Goal: Transaction & Acquisition: Download file/media

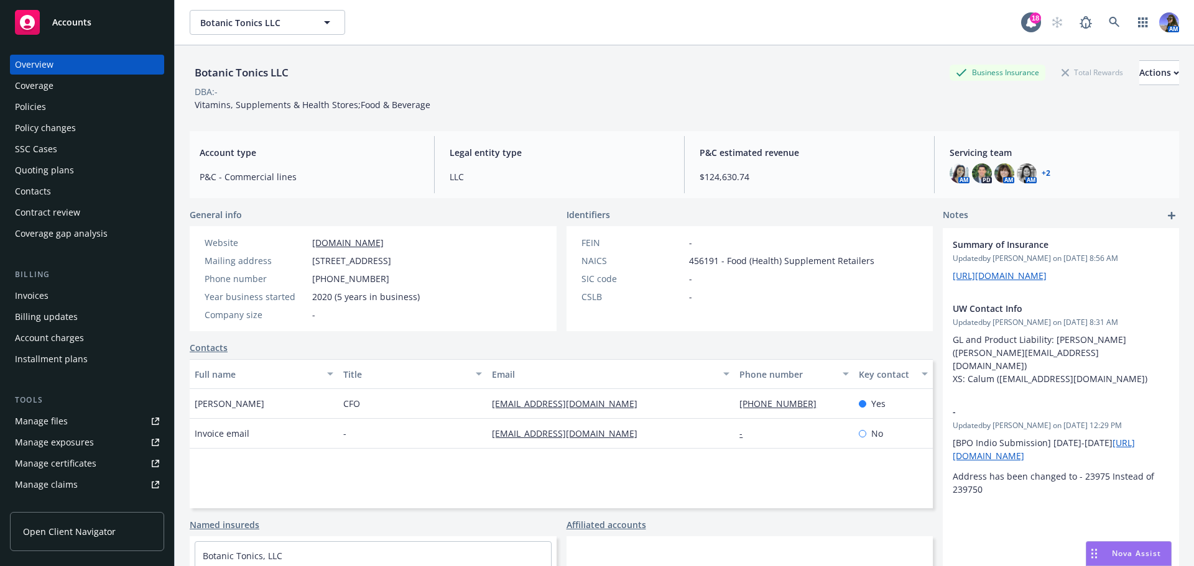
click at [247, 118] on div "Botanic Tonics LLC Business Insurance Total Rewards Actions DBA: - Vitamins, Su…" at bounding box center [684, 83] width 989 height 76
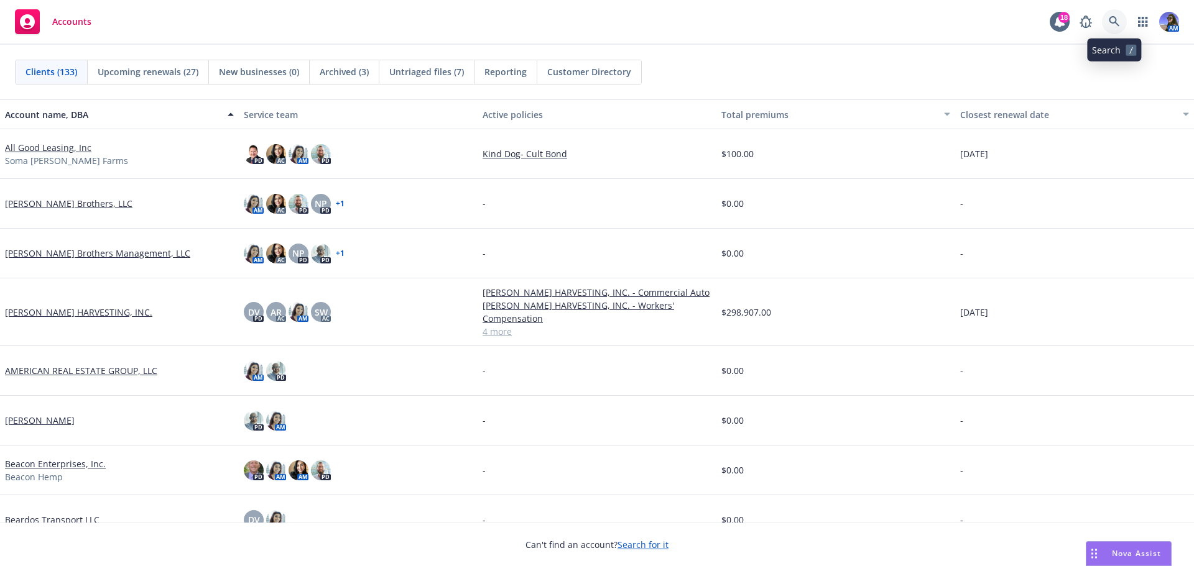
click at [1117, 14] on link at bounding box center [1114, 21] width 25 height 25
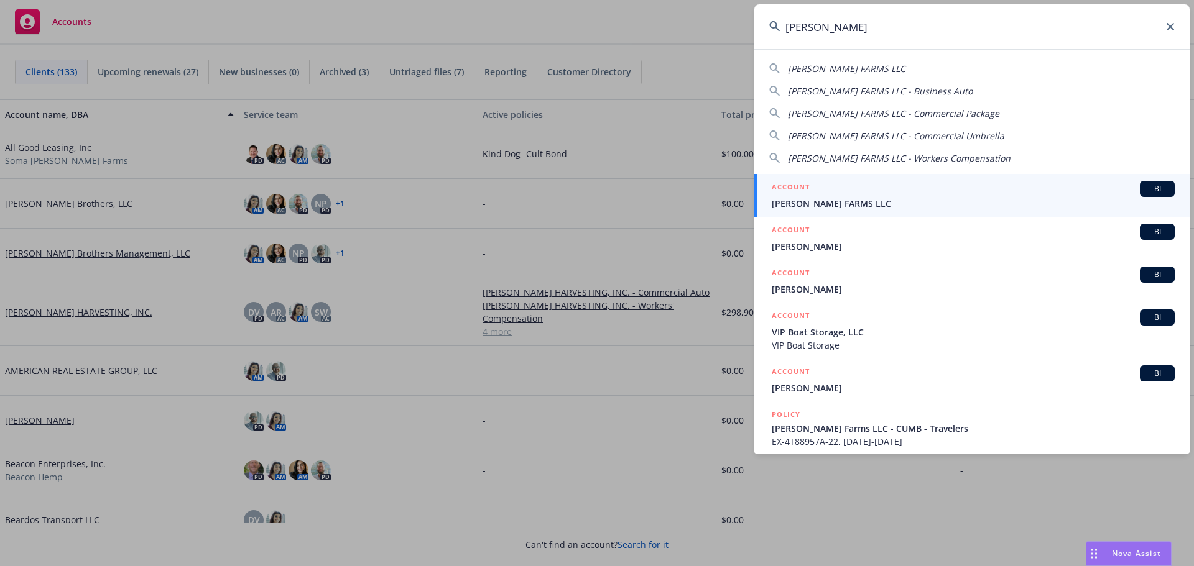
type input "[PERSON_NAME]"
click at [807, 203] on span "[PERSON_NAME] FARMS LLC" at bounding box center [973, 203] width 403 height 13
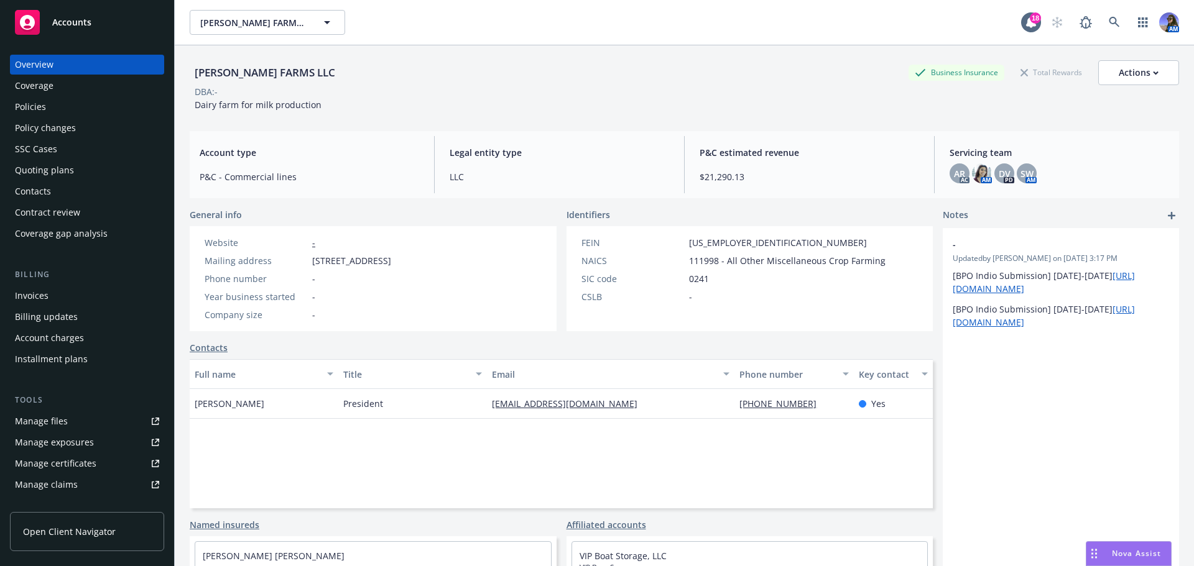
click at [47, 99] on div "Policies" at bounding box center [87, 107] width 144 height 20
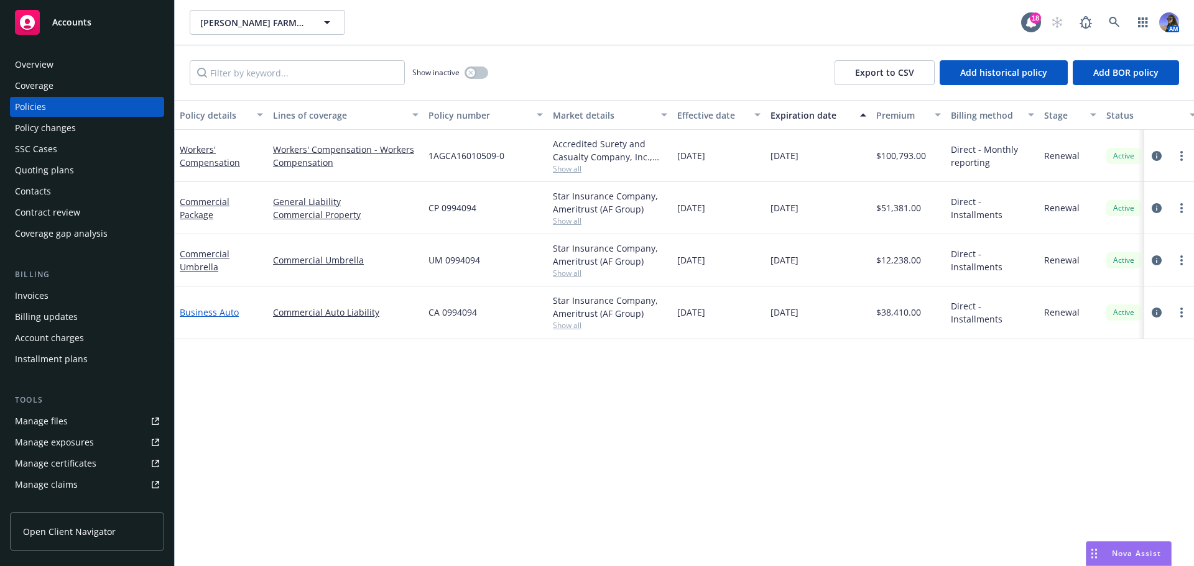
click at [205, 316] on link "Business Auto" at bounding box center [209, 313] width 59 height 12
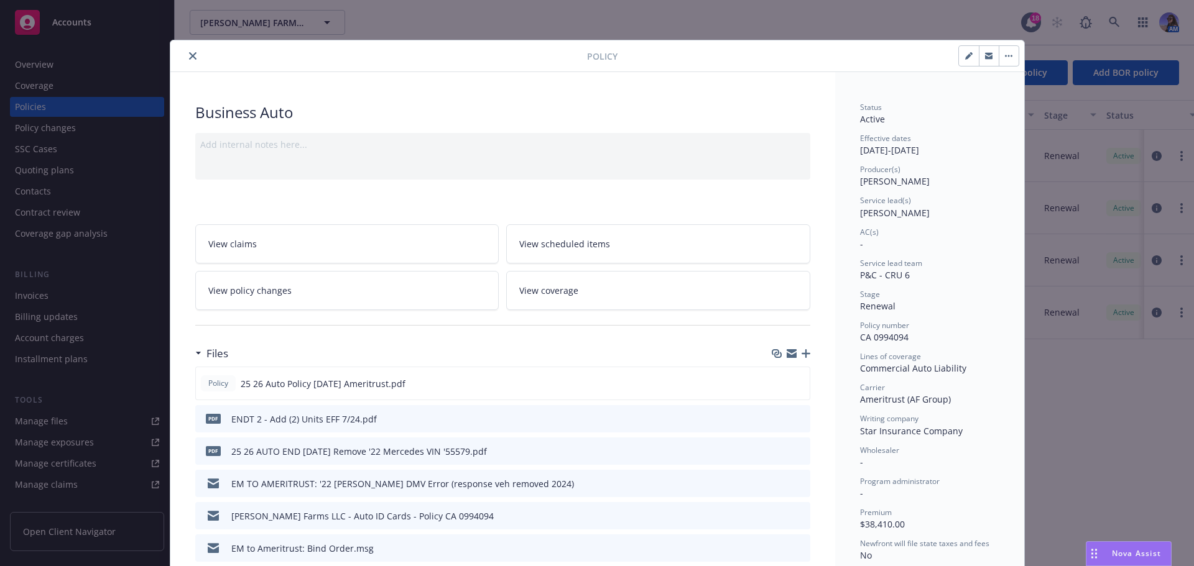
click at [287, 294] on link "View policy changes" at bounding box center [347, 290] width 304 height 39
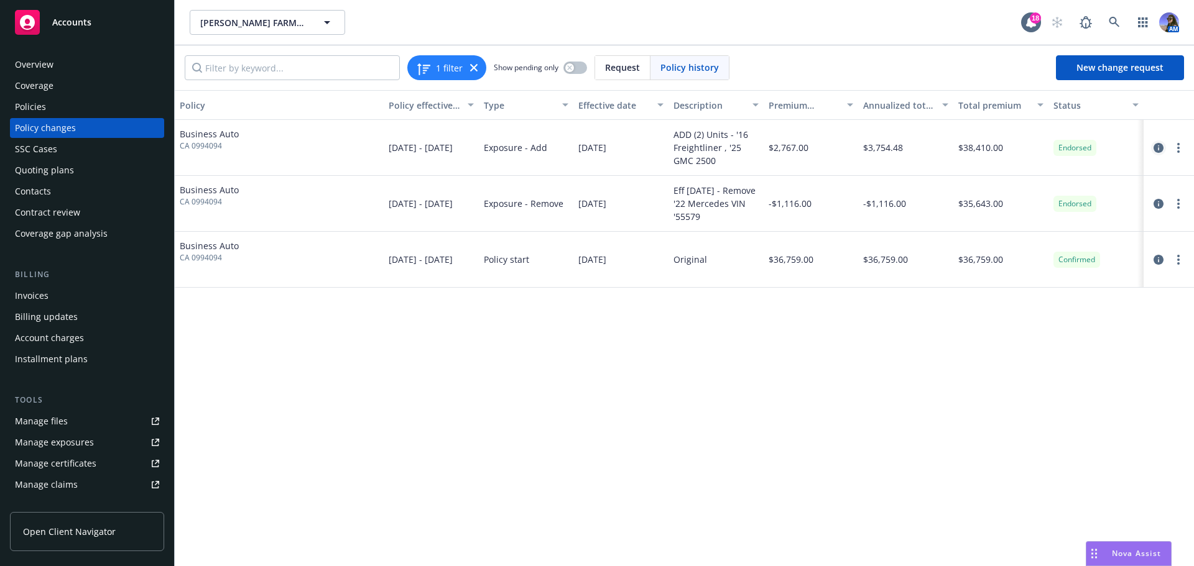
click at [1164, 150] on link "circleInformation" at bounding box center [1158, 148] width 15 height 15
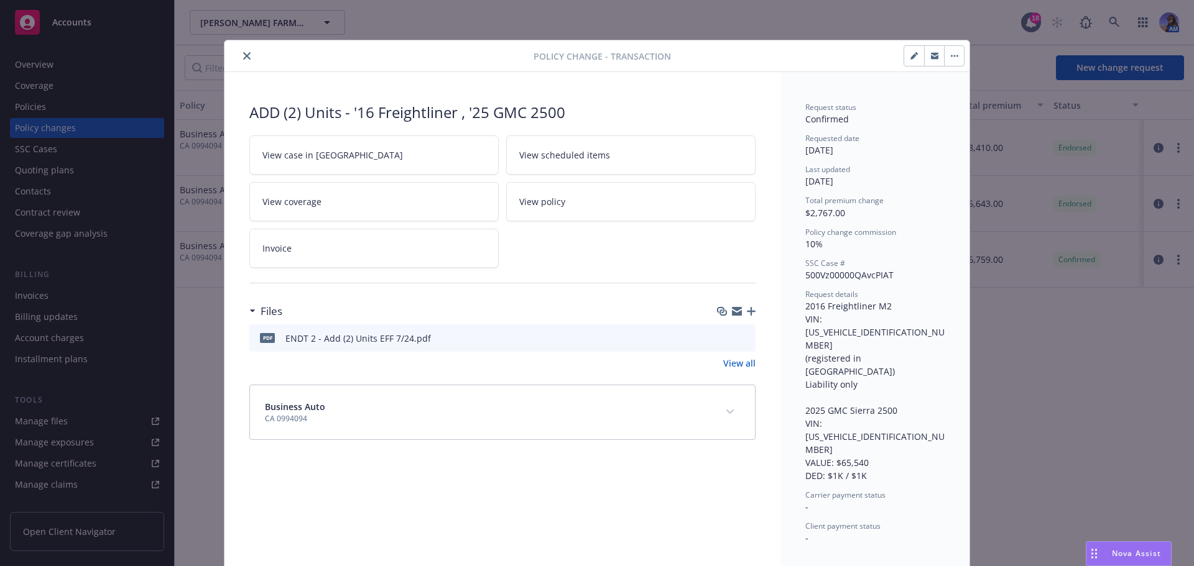
click at [747, 337] on icon "preview file" at bounding box center [743, 337] width 11 height 9
click at [241, 52] on button "close" at bounding box center [246, 56] width 15 height 15
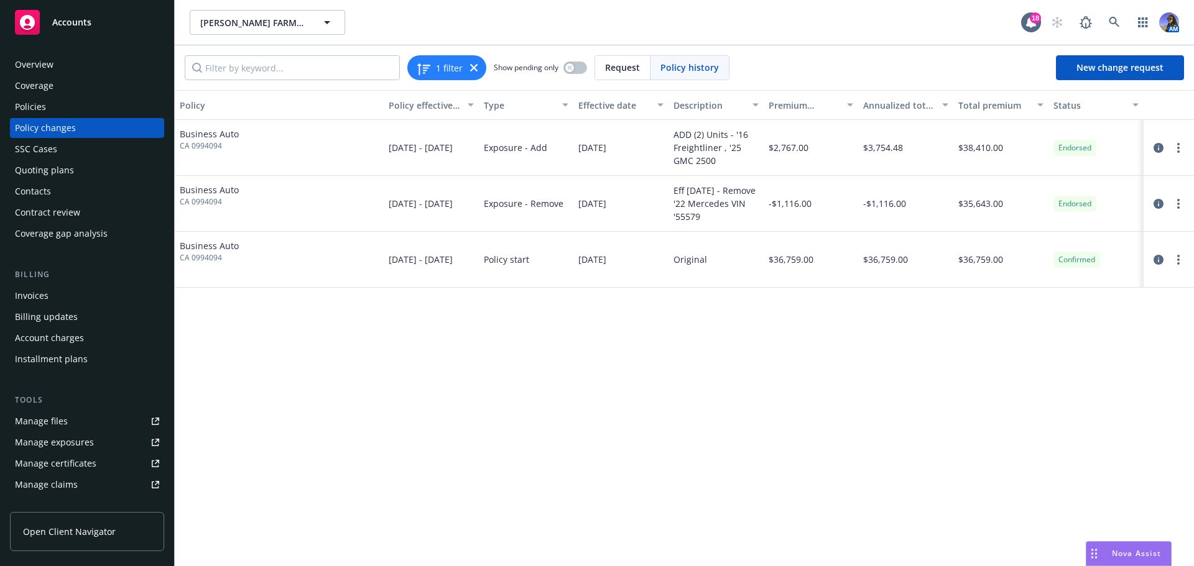
click at [31, 59] on div "Overview" at bounding box center [34, 65] width 39 height 20
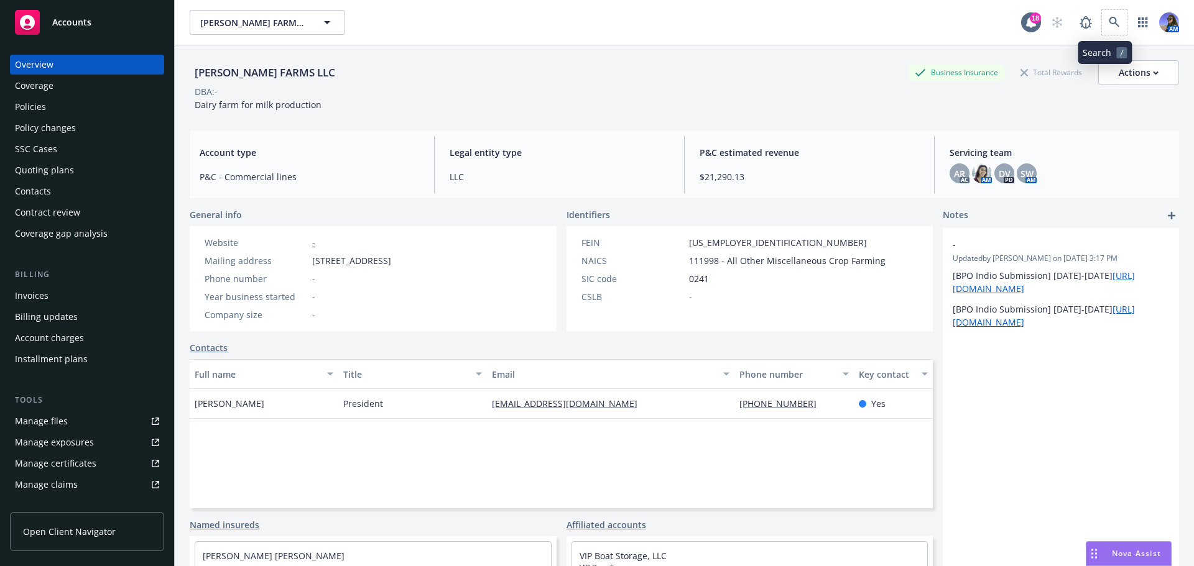
click at [1102, 30] on span at bounding box center [1114, 22] width 25 height 25
click at [1103, 29] on link at bounding box center [1114, 22] width 25 height 25
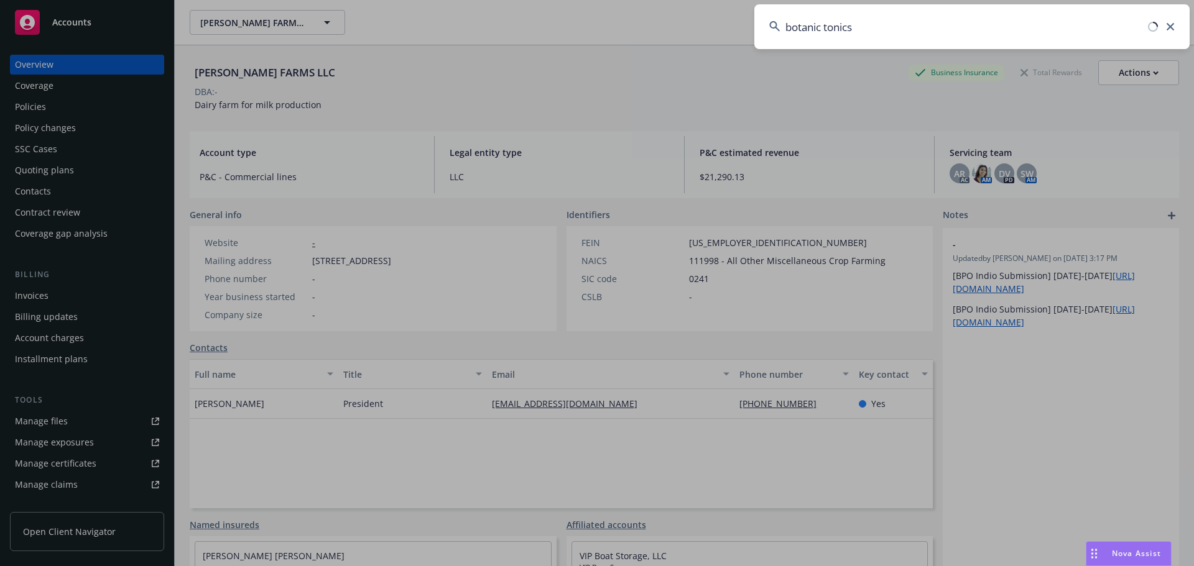
type input "botanic tonics"
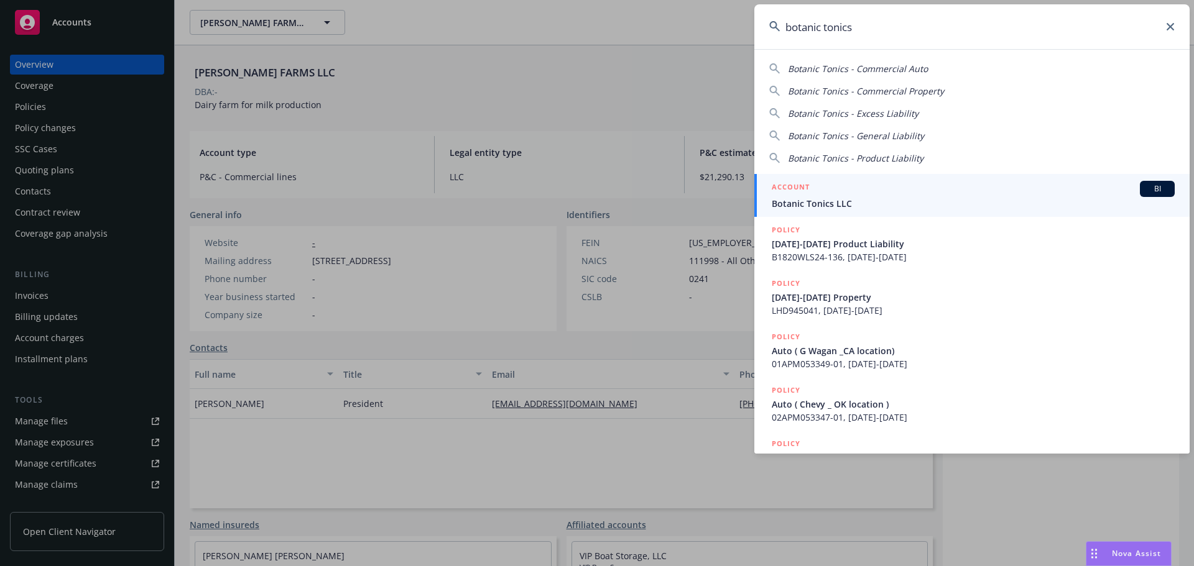
click at [790, 198] on span "Botanic Tonics LLC" at bounding box center [973, 203] width 403 height 13
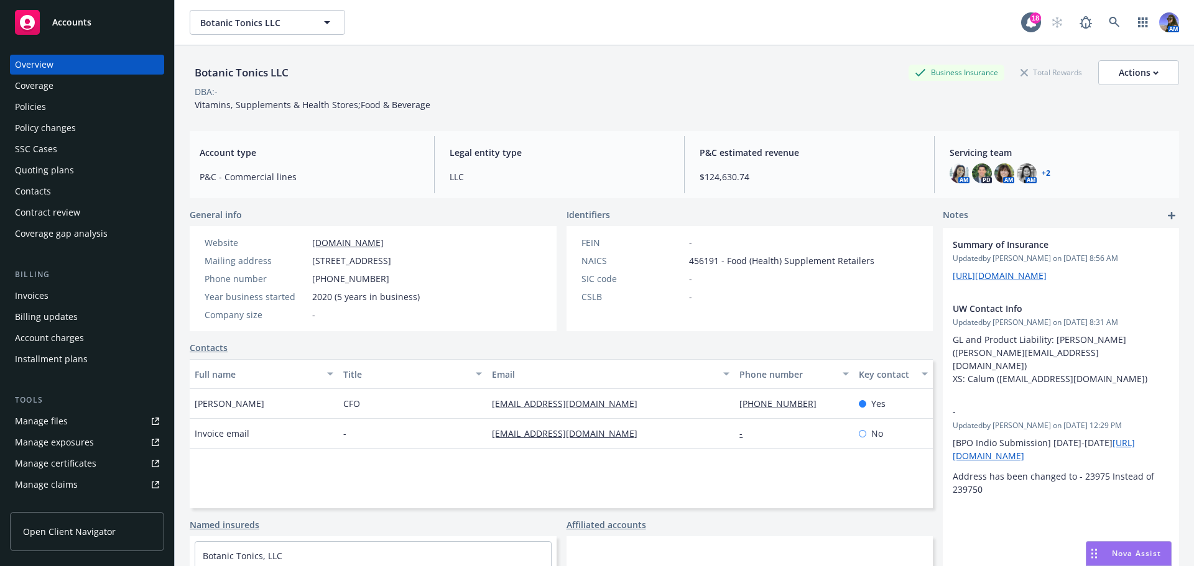
click at [55, 106] on div "Policies" at bounding box center [87, 107] width 144 height 20
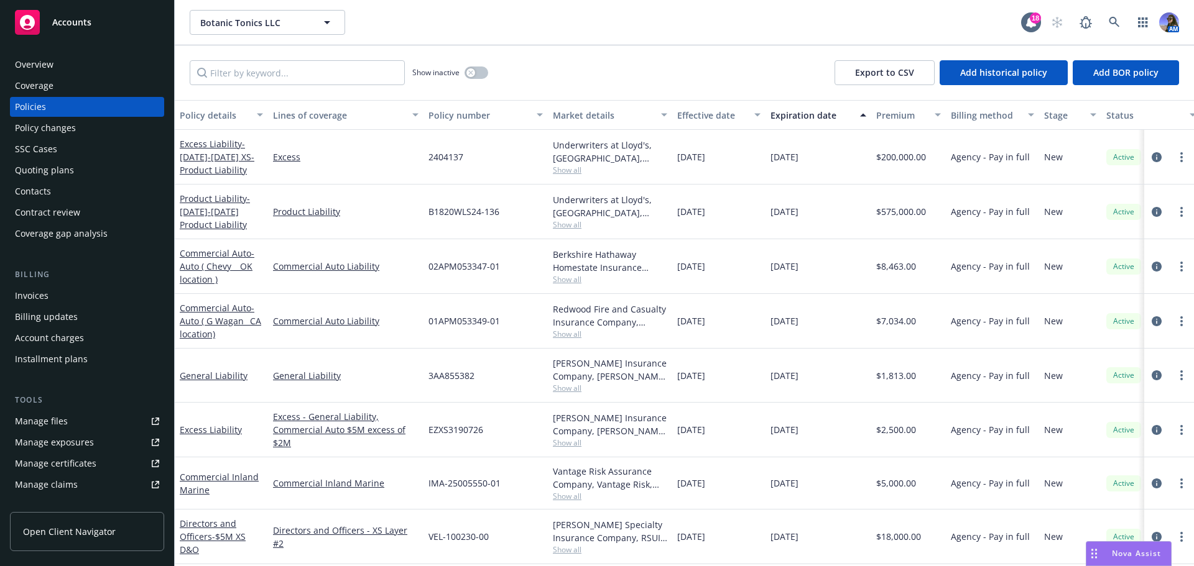
click at [46, 157] on div "SSC Cases" at bounding box center [36, 149] width 42 height 20
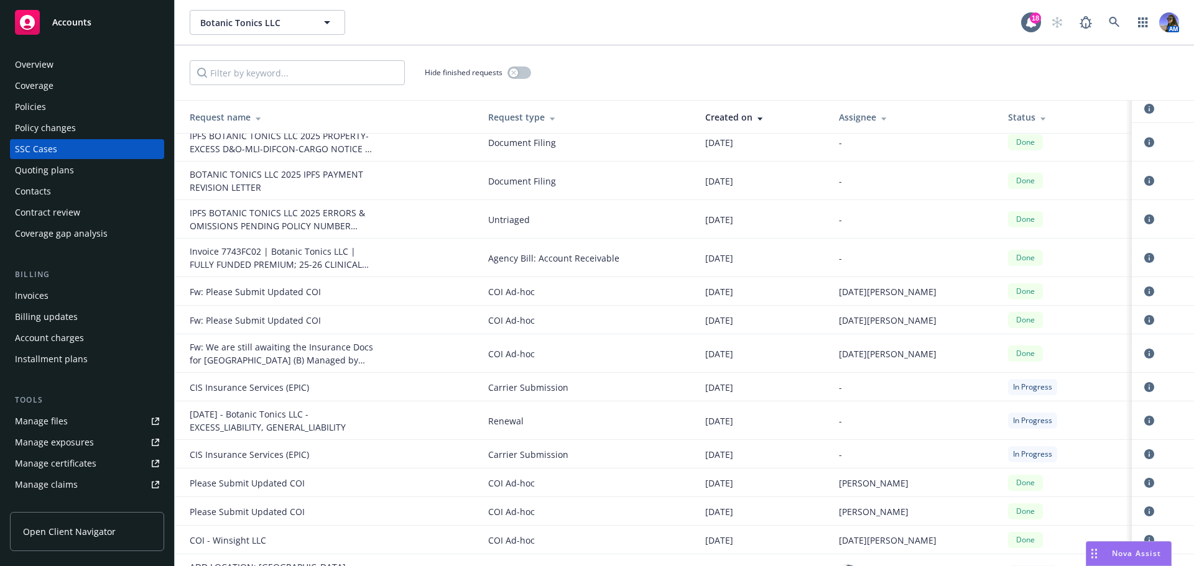
scroll to position [373, 0]
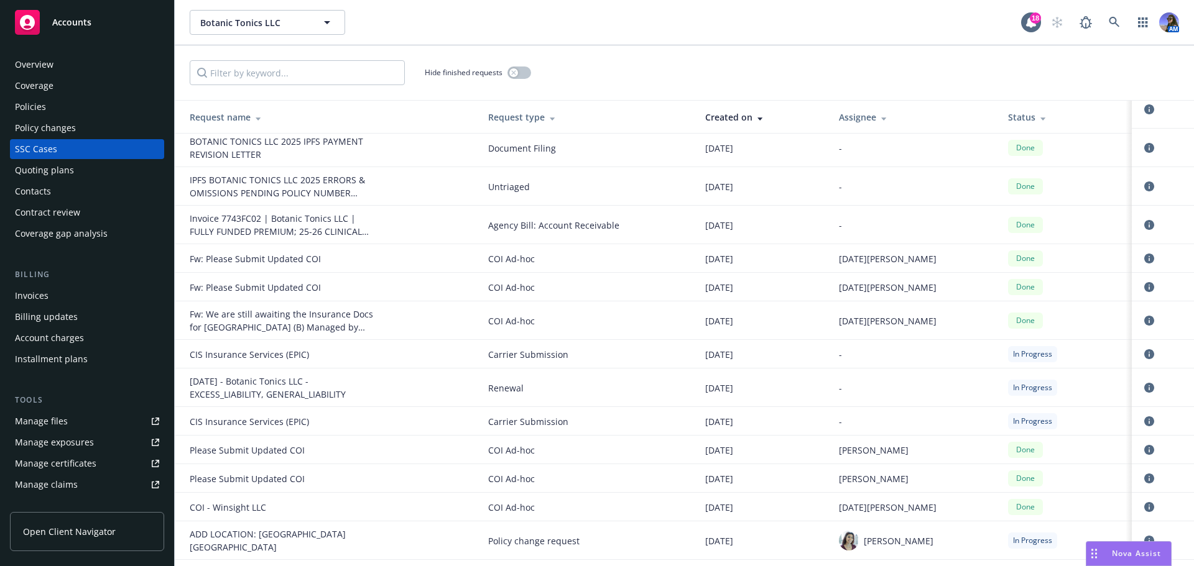
click at [42, 297] on div "Invoices" at bounding box center [32, 296] width 34 height 20
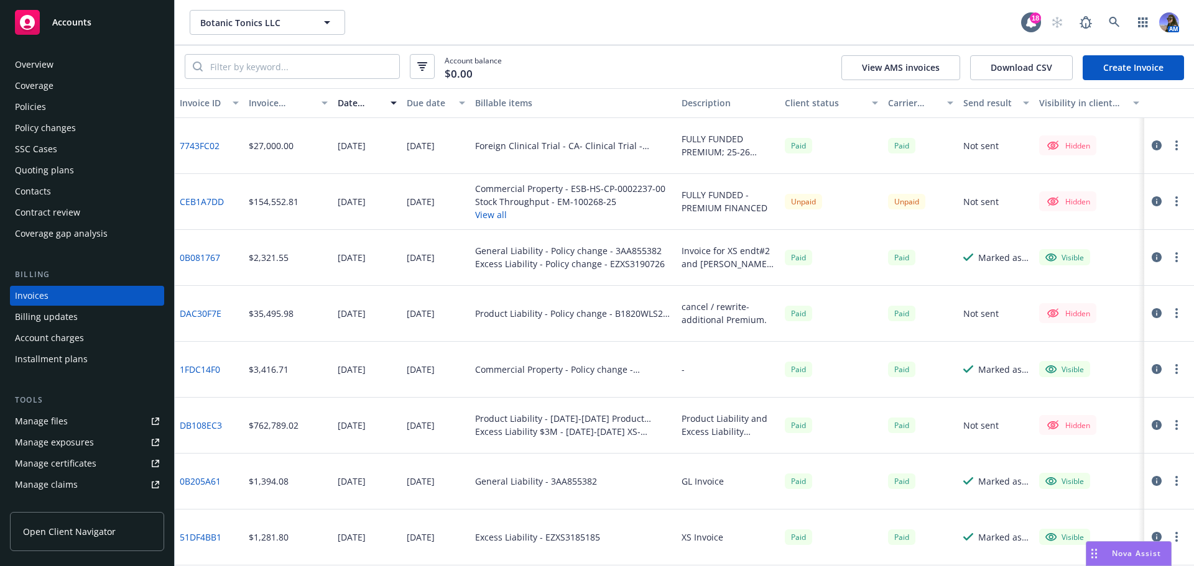
click at [500, 215] on button "View all" at bounding box center [570, 214] width 190 height 13
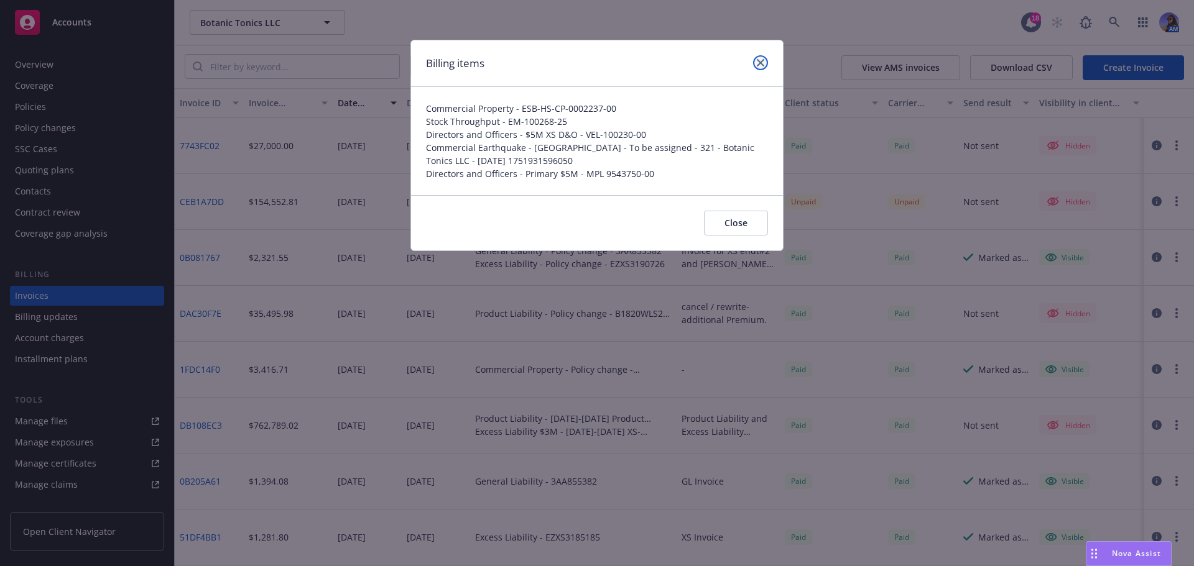
click at [762, 61] on icon "close" at bounding box center [760, 62] width 7 height 7
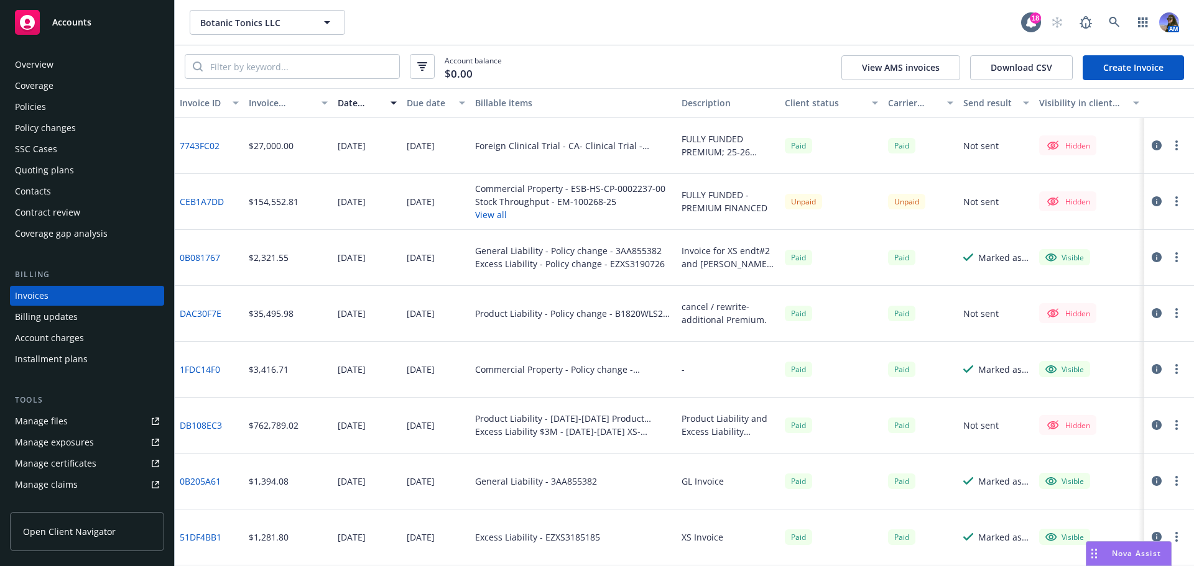
click at [1152, 205] on icon "button" at bounding box center [1157, 201] width 10 height 10
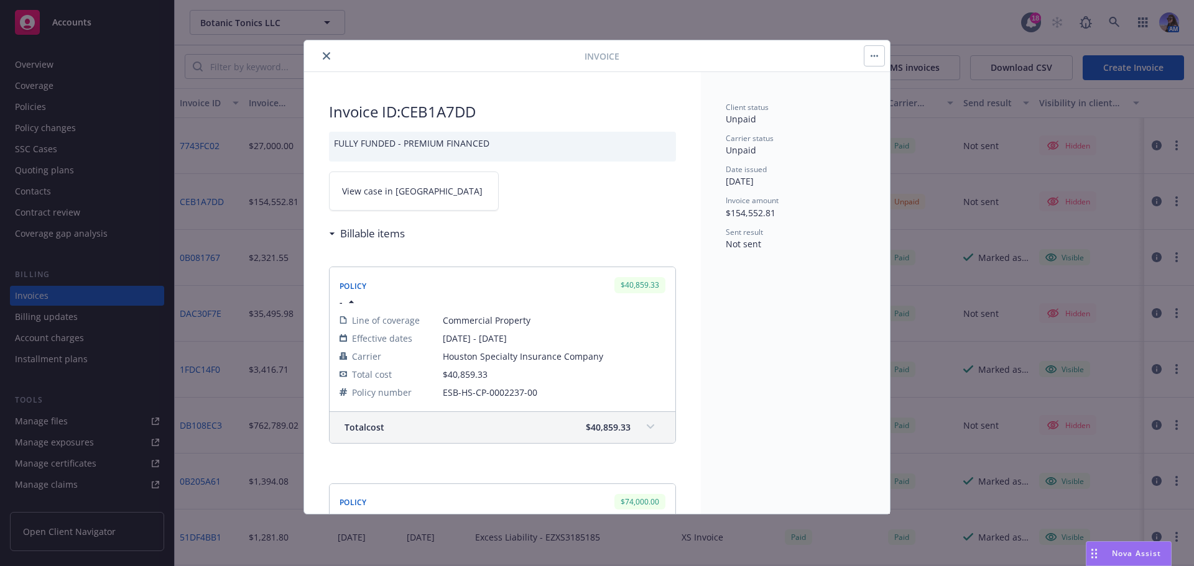
click at [390, 183] on link "View case in [GEOGRAPHIC_DATA]" at bounding box center [414, 191] width 170 height 39
click at [324, 57] on icon "close" at bounding box center [326, 55] width 7 height 7
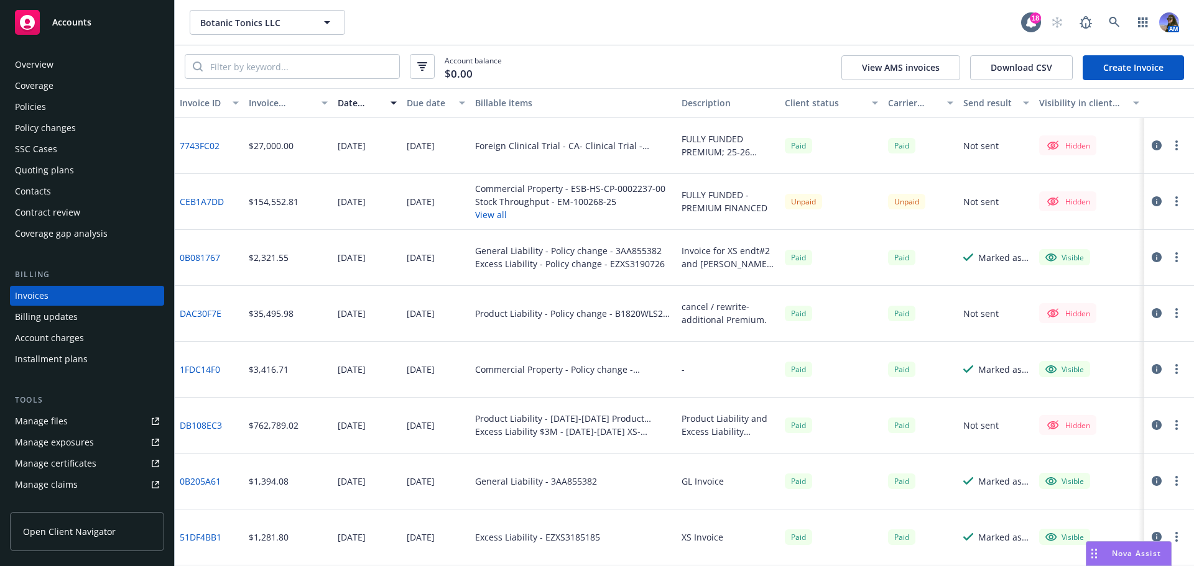
click at [209, 204] on link "CEB1A7DD" at bounding box center [202, 201] width 44 height 13
click at [1115, 29] on link at bounding box center [1114, 22] width 25 height 25
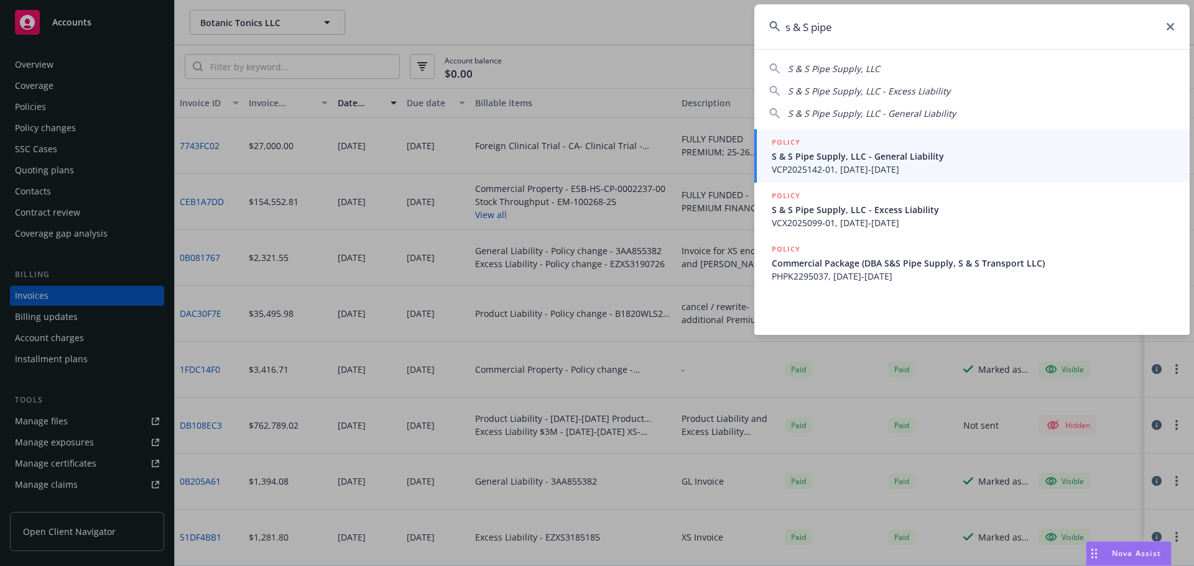
type input "s & S pipe"
click at [843, 147] on div "POLICY" at bounding box center [973, 143] width 403 height 14
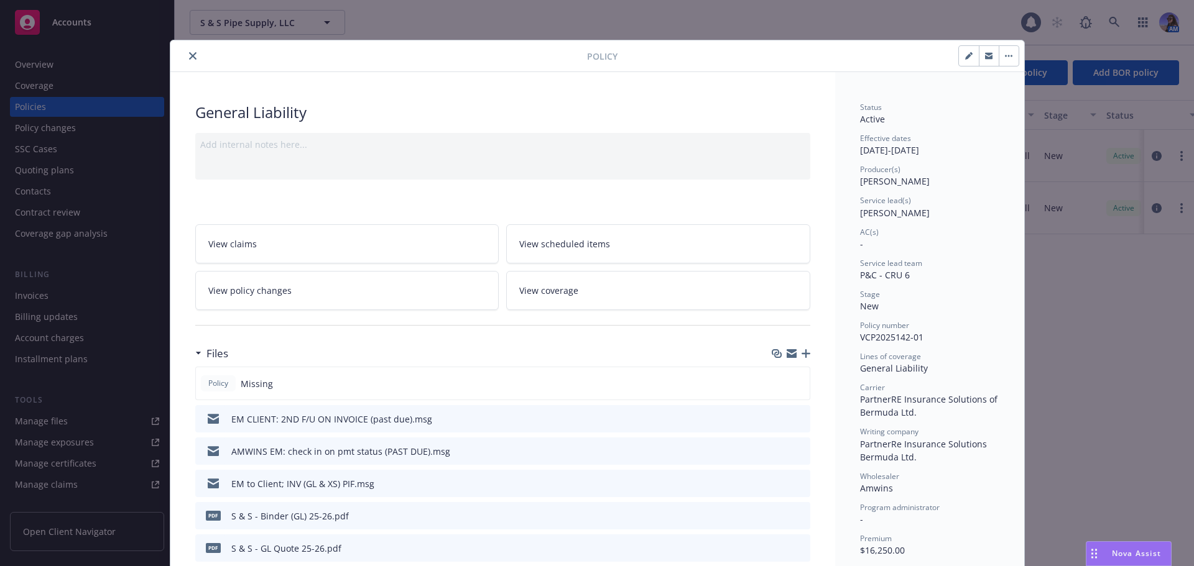
click at [27, 69] on div "Policy General Liability Add internal notes here... View claims View scheduled …" at bounding box center [597, 283] width 1194 height 566
click at [189, 55] on icon "close" at bounding box center [192, 55] width 7 height 7
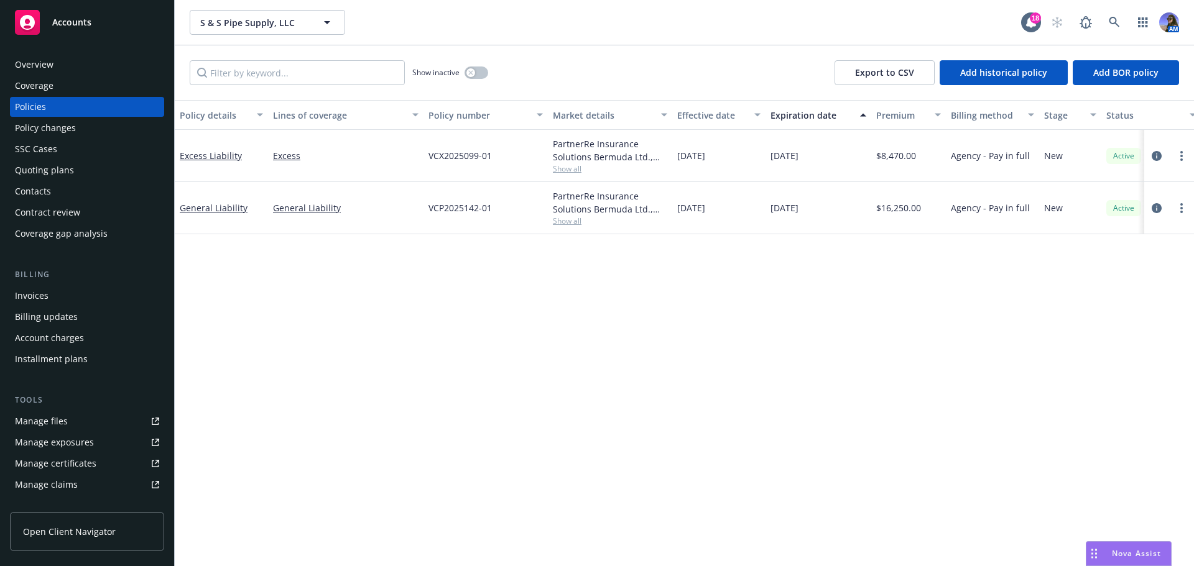
click at [77, 55] on div "Overview" at bounding box center [87, 65] width 144 height 20
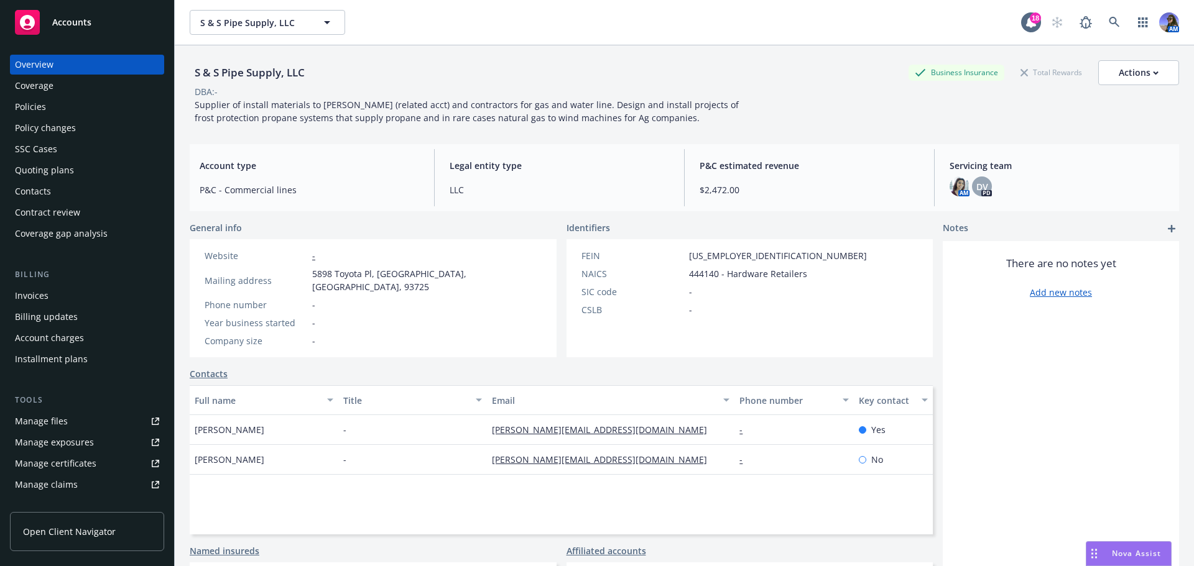
click at [34, 99] on div "Policies" at bounding box center [30, 107] width 31 height 20
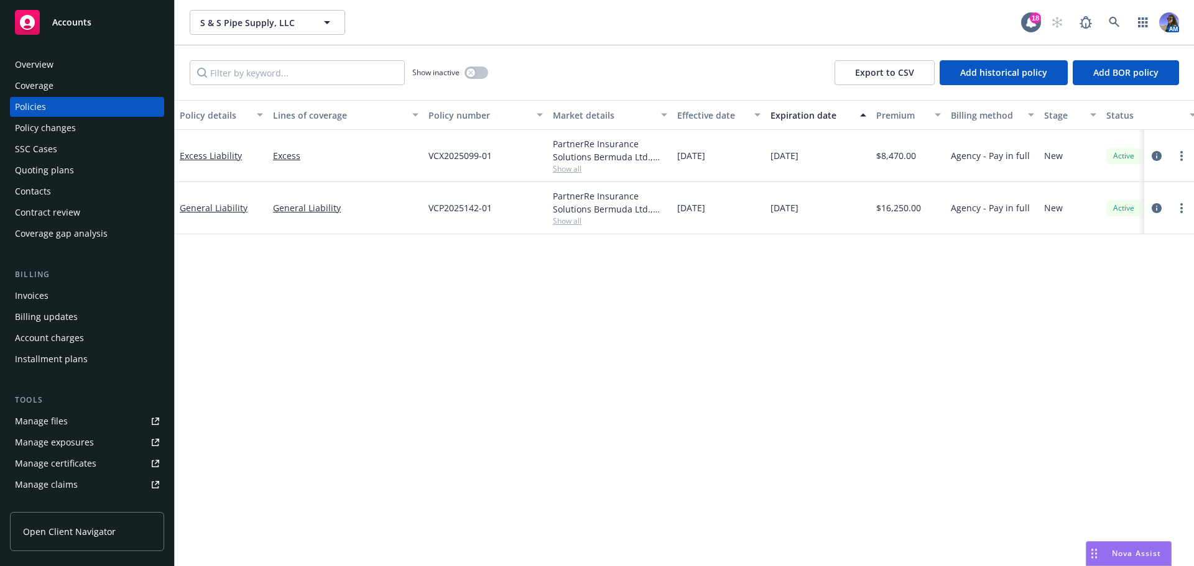
click at [25, 67] on div "Overview" at bounding box center [34, 65] width 39 height 20
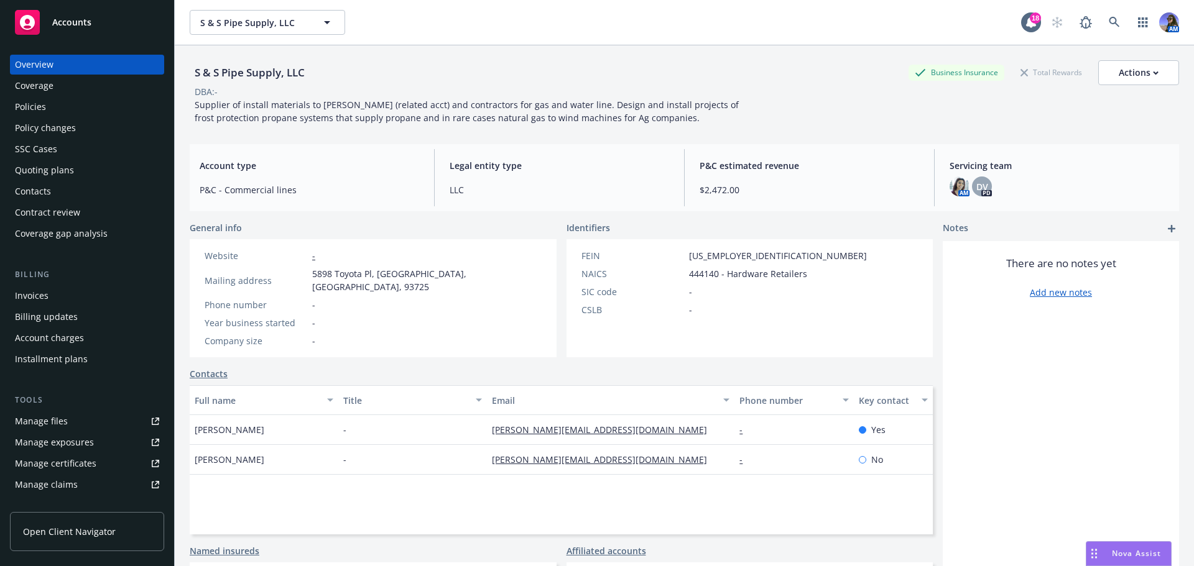
click at [42, 308] on div "Billing updates" at bounding box center [46, 317] width 63 height 20
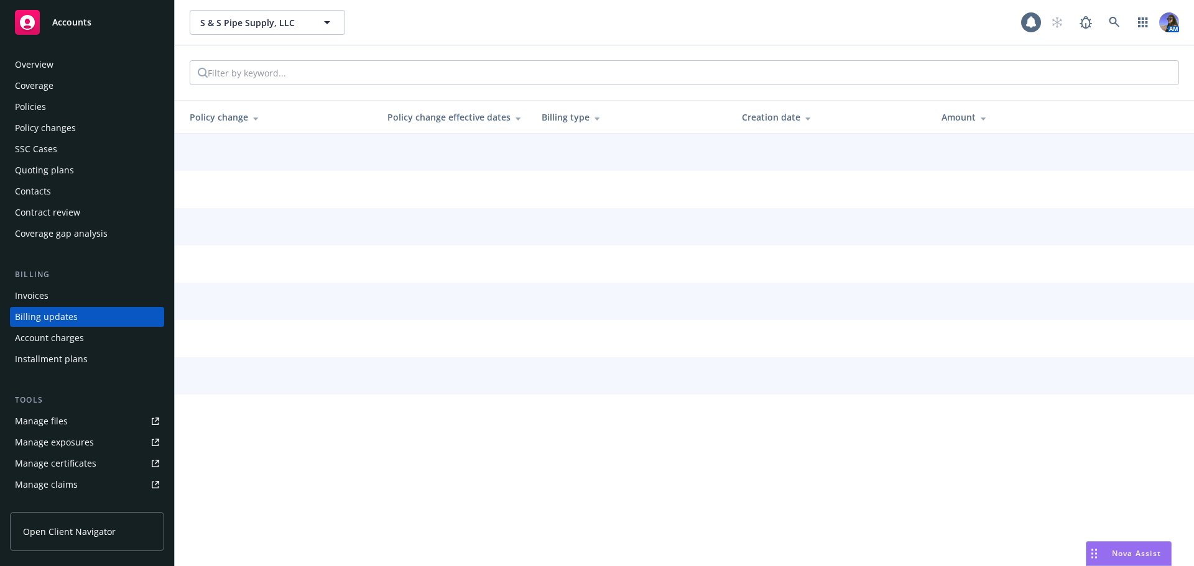
click at [34, 288] on div "Invoices" at bounding box center [32, 296] width 34 height 20
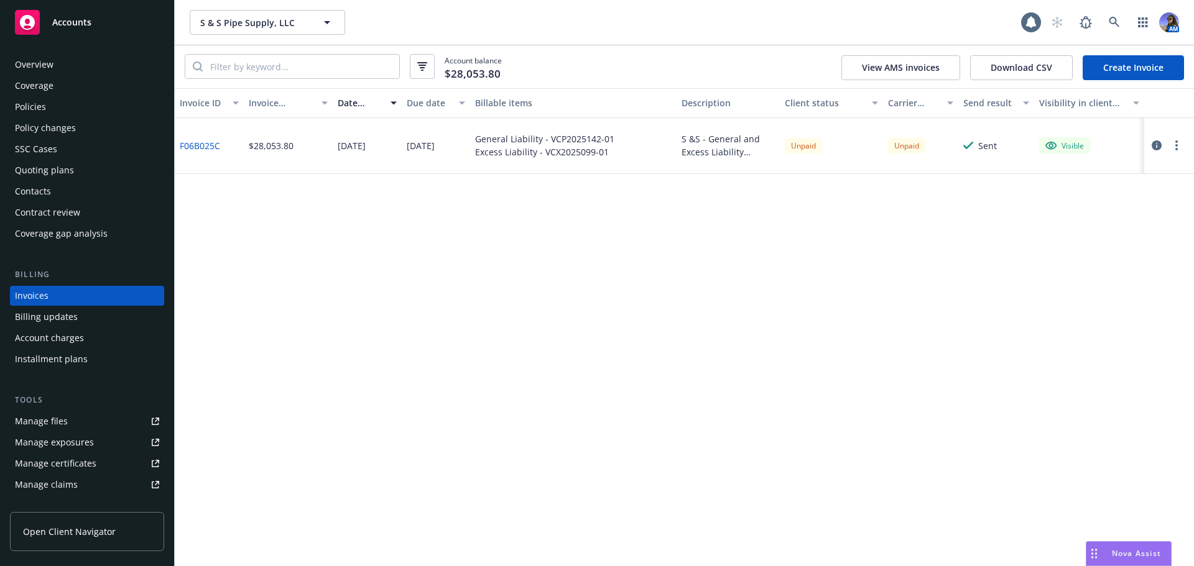
click at [35, 278] on div "Billing" at bounding box center [87, 275] width 154 height 12
click at [27, 99] on div "Policies" at bounding box center [30, 107] width 31 height 20
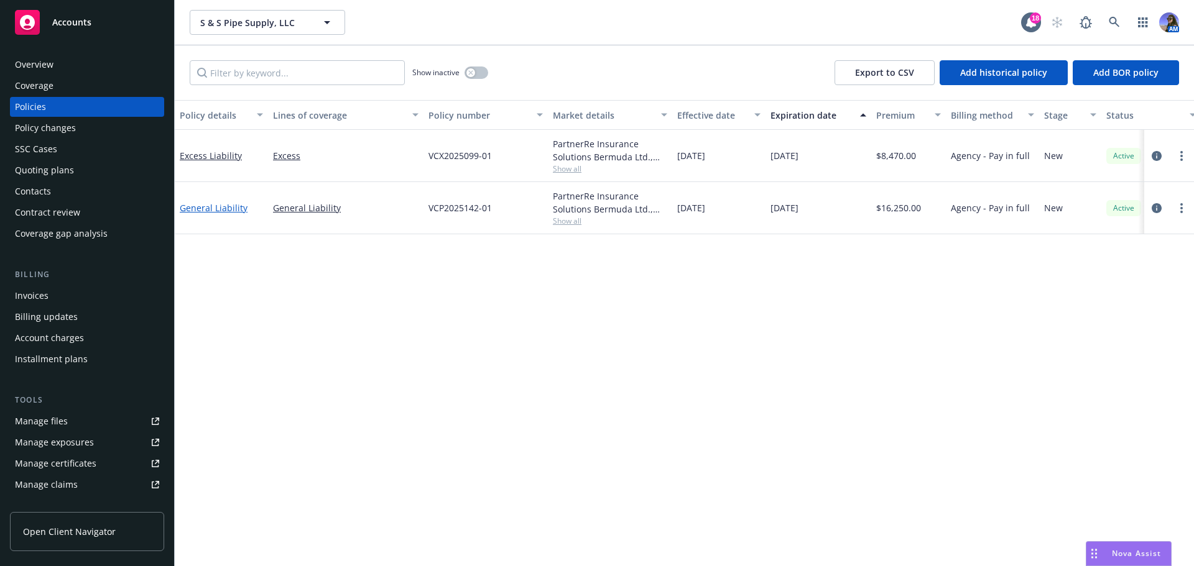
click at [195, 210] on link "General Liability" at bounding box center [214, 208] width 68 height 12
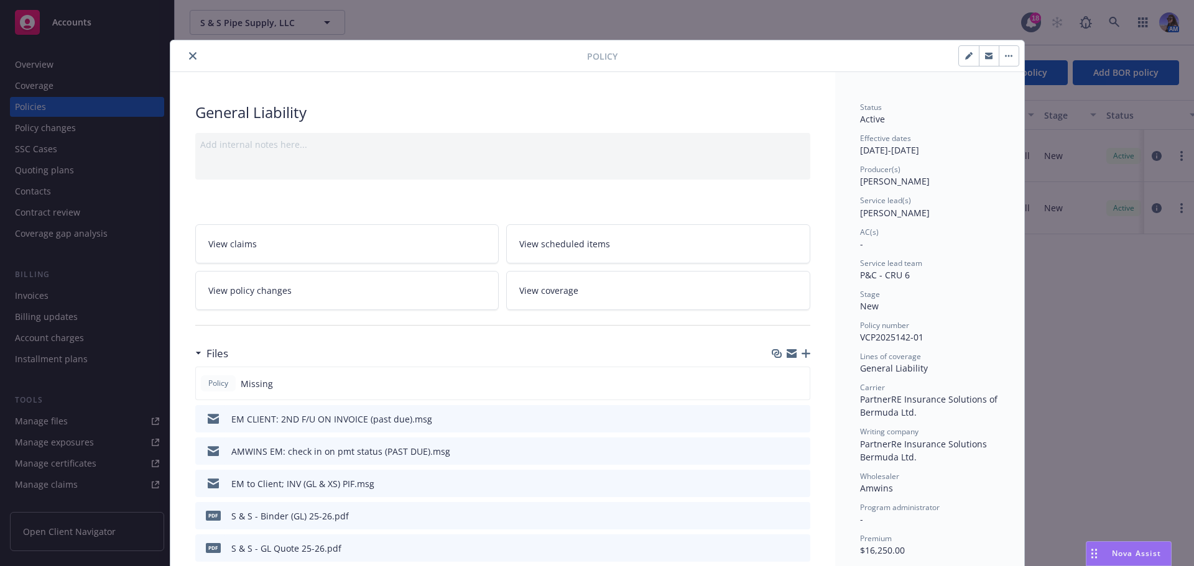
scroll to position [37, 0]
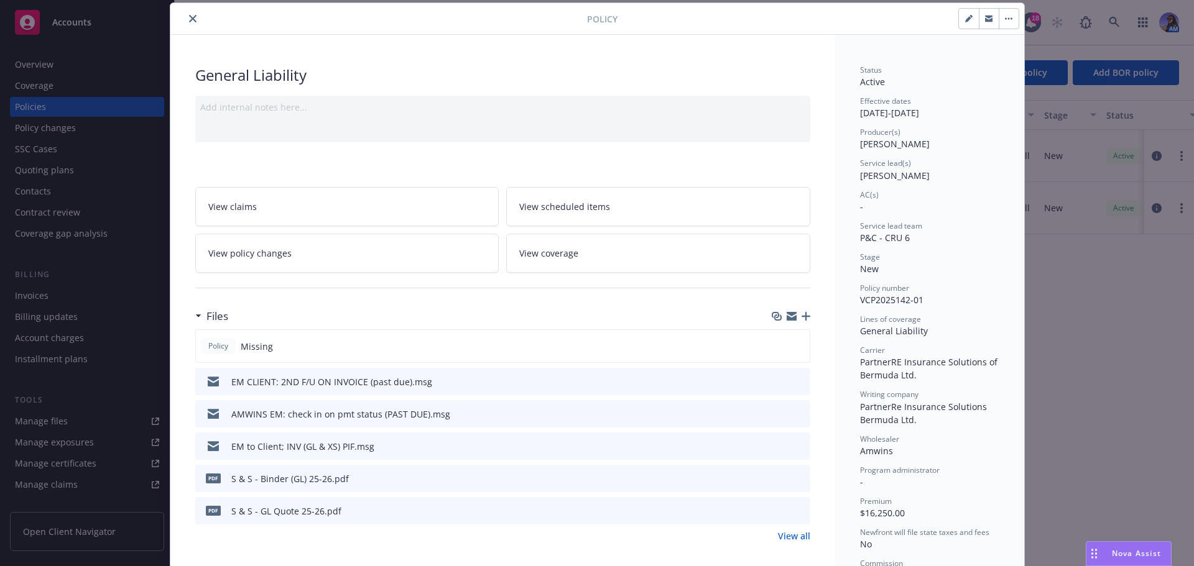
click at [793, 384] on icon "preview file" at bounding box center [798, 381] width 11 height 9
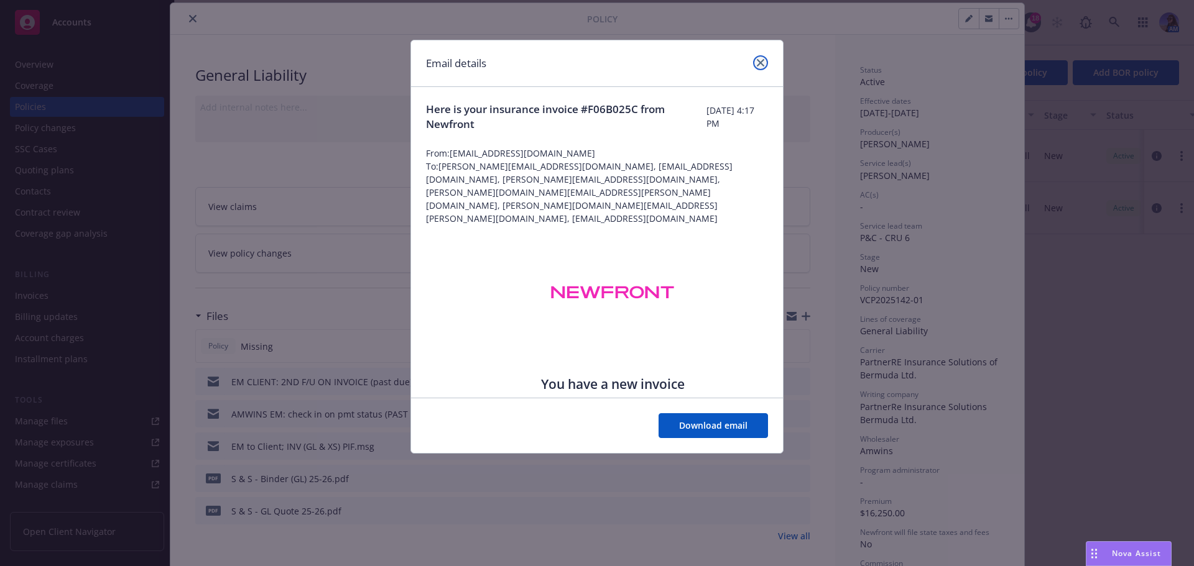
click at [756, 61] on link "close" at bounding box center [760, 62] width 15 height 15
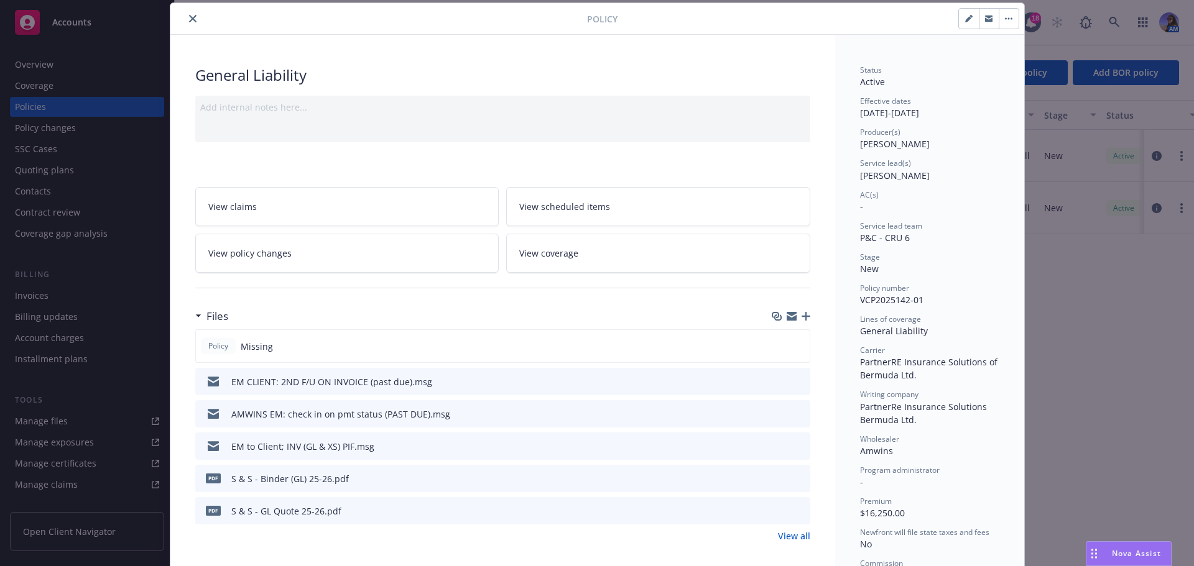
click at [788, 313] on icon "button" at bounding box center [792, 314] width 10 height 4
click at [189, 16] on icon "close" at bounding box center [192, 18] width 7 height 7
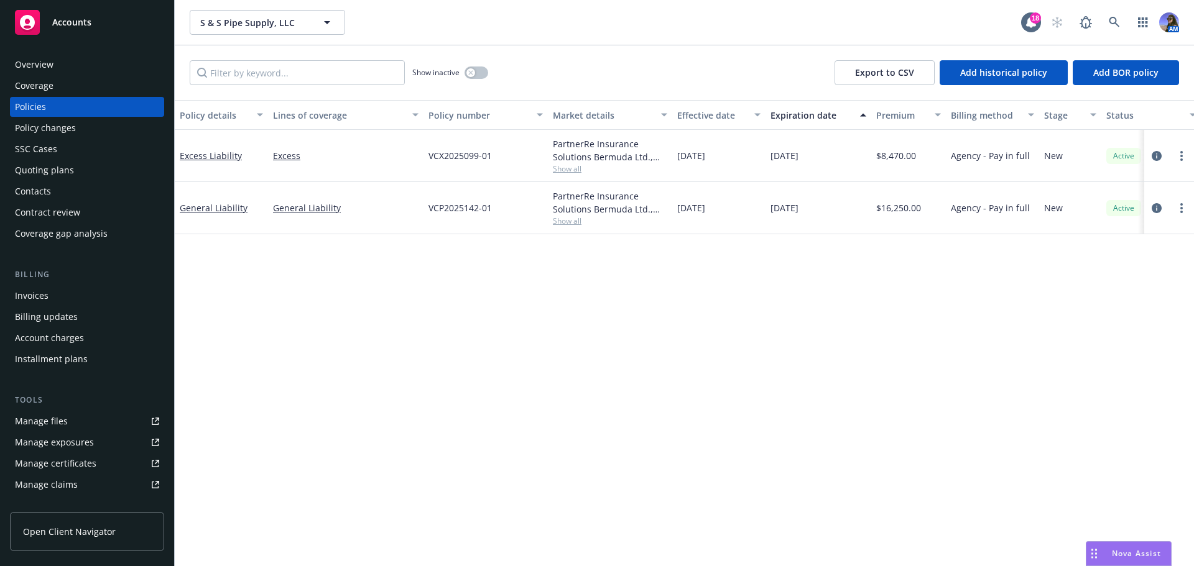
click at [59, 293] on div "Invoices" at bounding box center [87, 296] width 144 height 20
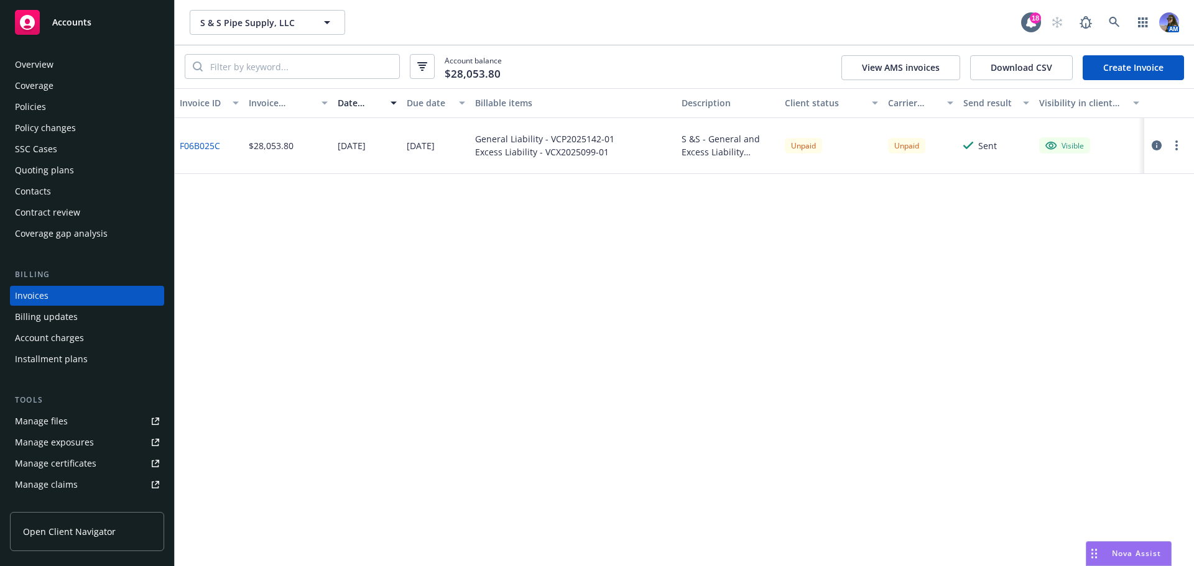
click at [1158, 144] on icon "button" at bounding box center [1157, 146] width 10 height 10
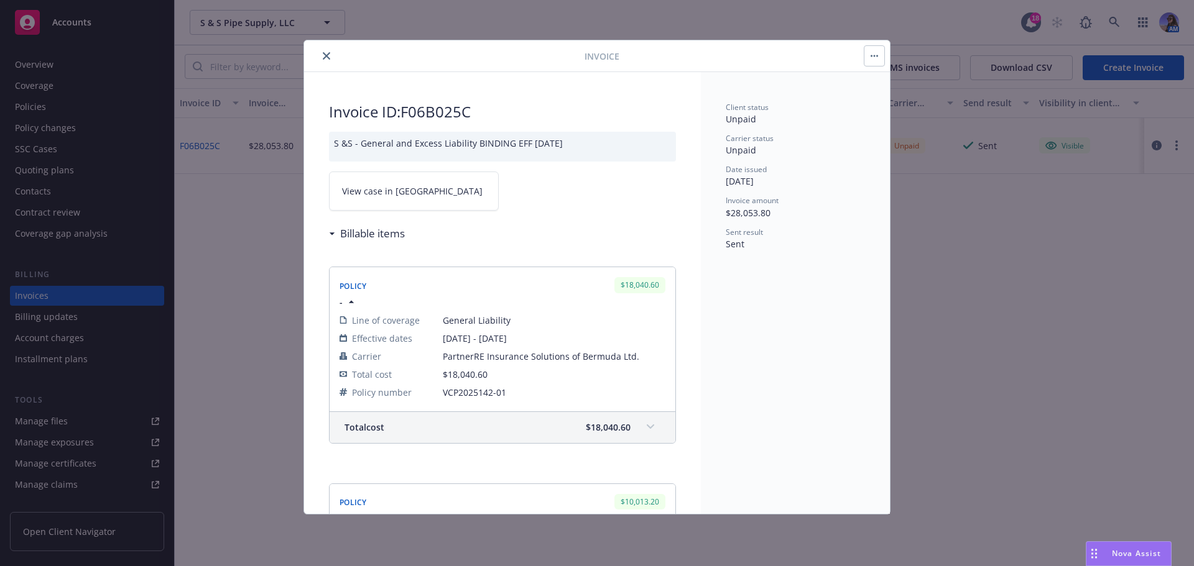
click at [414, 202] on link "View case in [GEOGRAPHIC_DATA]" at bounding box center [414, 191] width 170 height 39
click at [328, 53] on icon "close" at bounding box center [326, 55] width 7 height 7
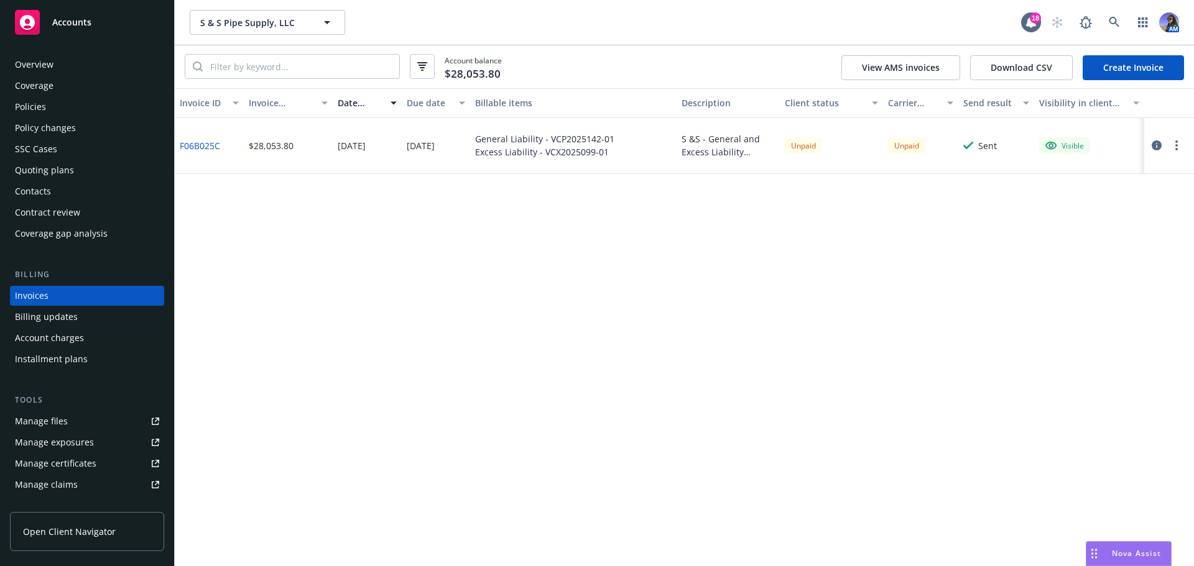
click at [26, 99] on div "Policies" at bounding box center [30, 107] width 31 height 20
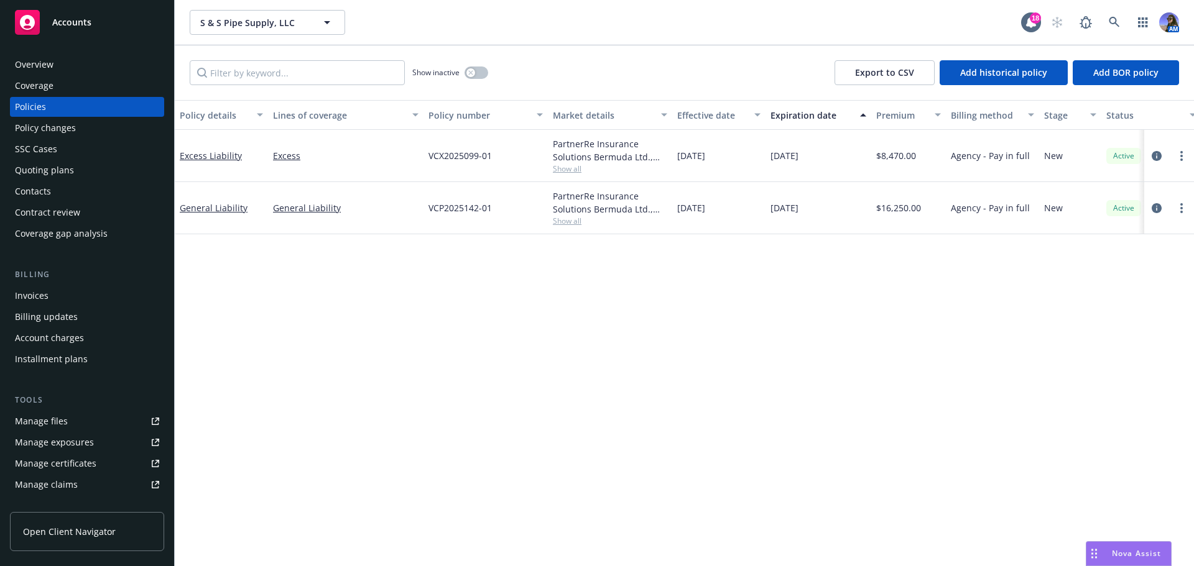
click at [203, 214] on div "General Liability" at bounding box center [221, 207] width 83 height 13
click at [197, 210] on link "General Liability" at bounding box center [214, 208] width 68 height 12
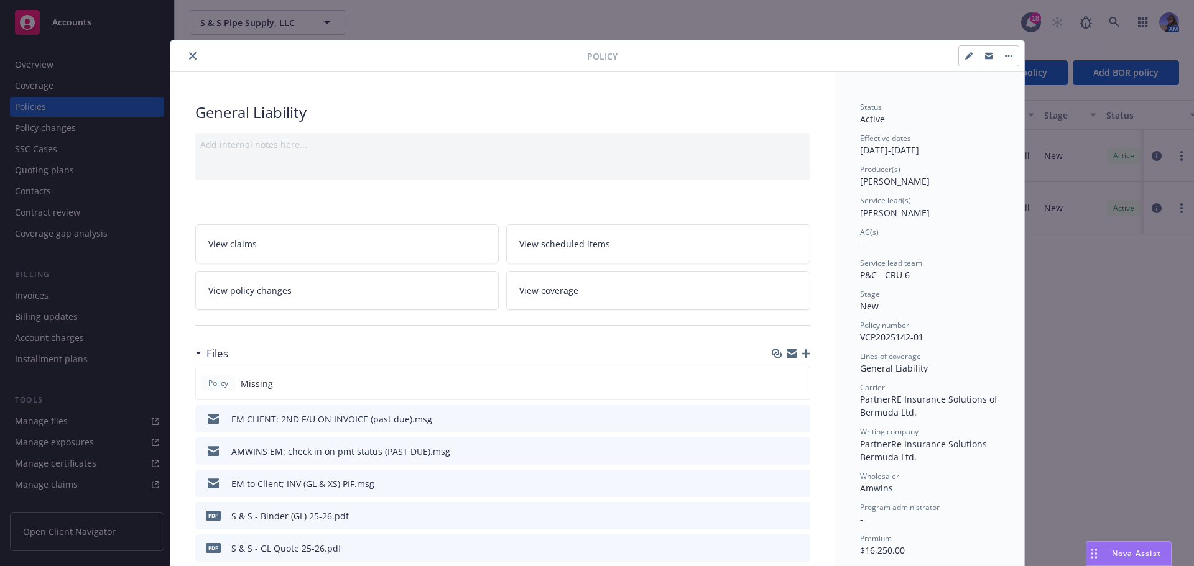
scroll to position [37, 0]
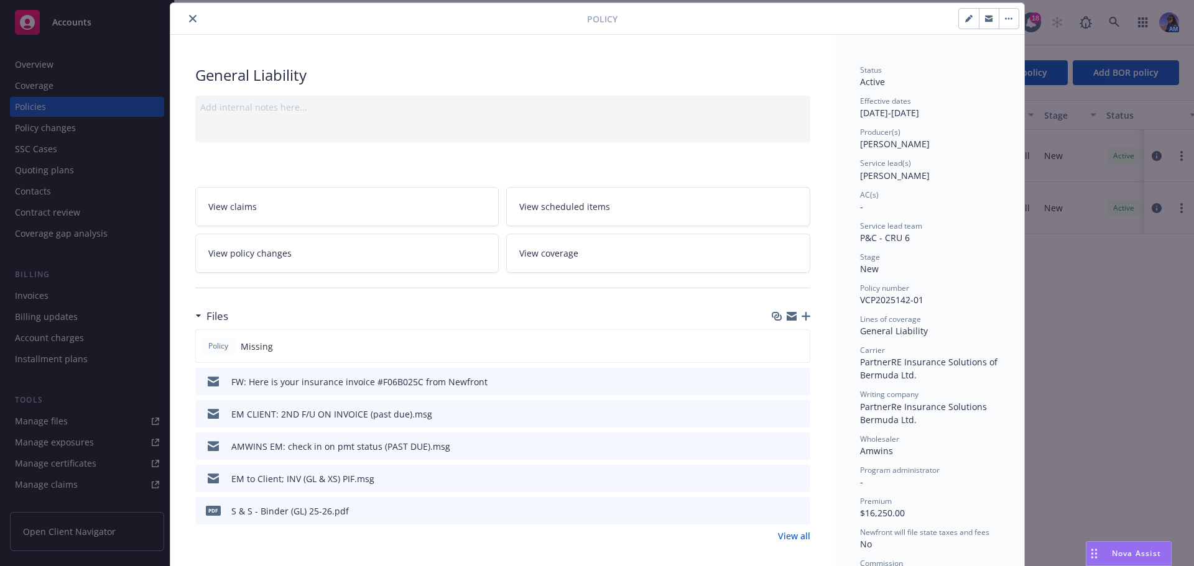
click at [793, 377] on icon "preview file" at bounding box center [798, 381] width 11 height 9
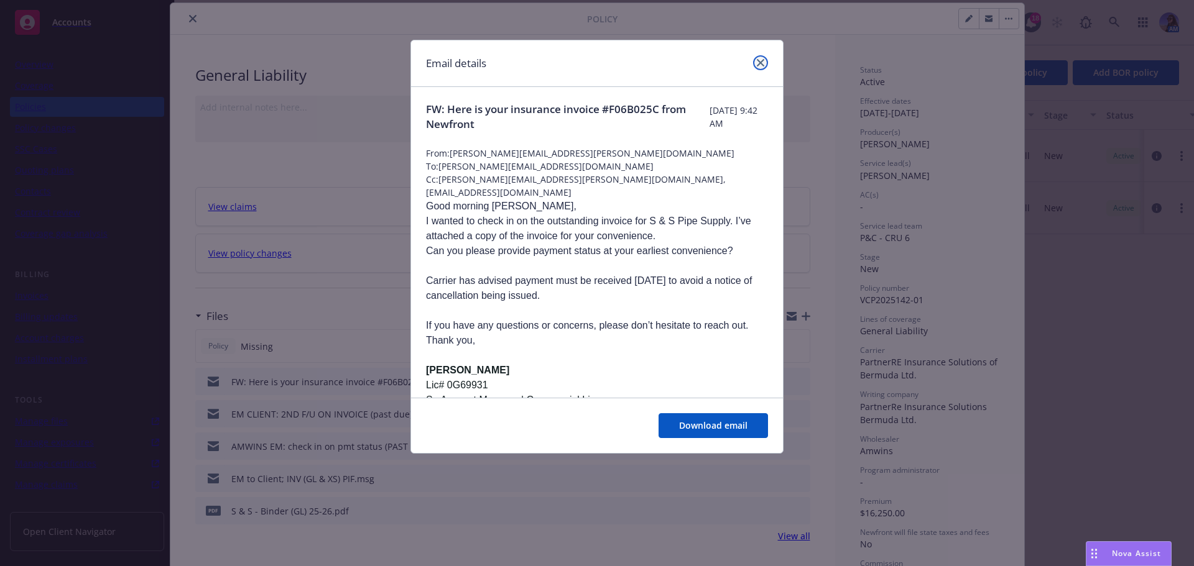
click at [761, 62] on icon "close" at bounding box center [760, 62] width 7 height 7
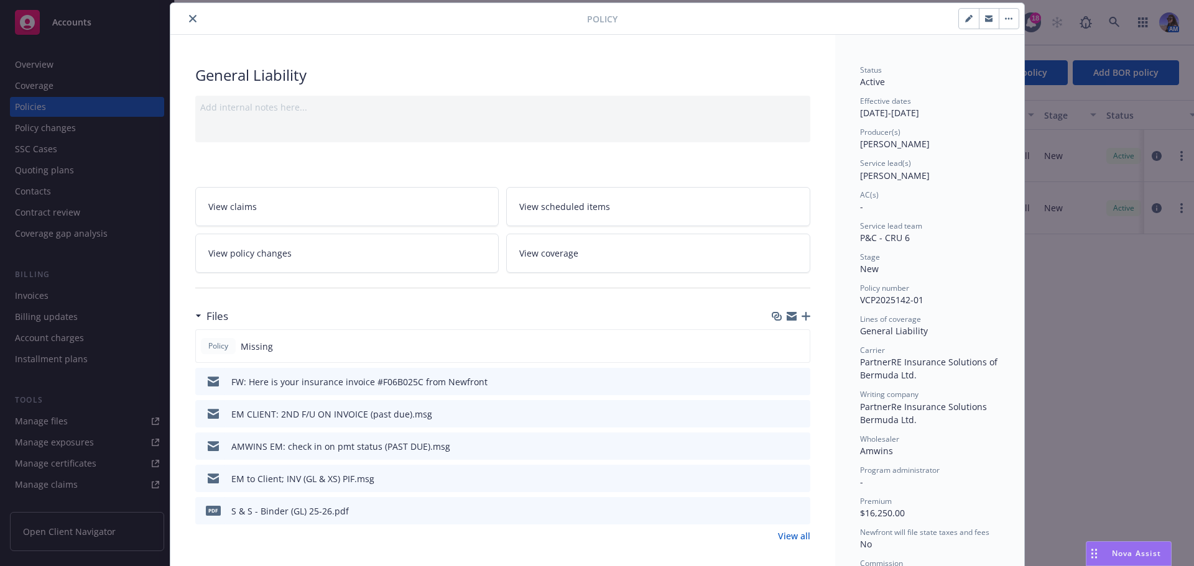
click at [795, 533] on link "View all" at bounding box center [794, 536] width 32 height 13
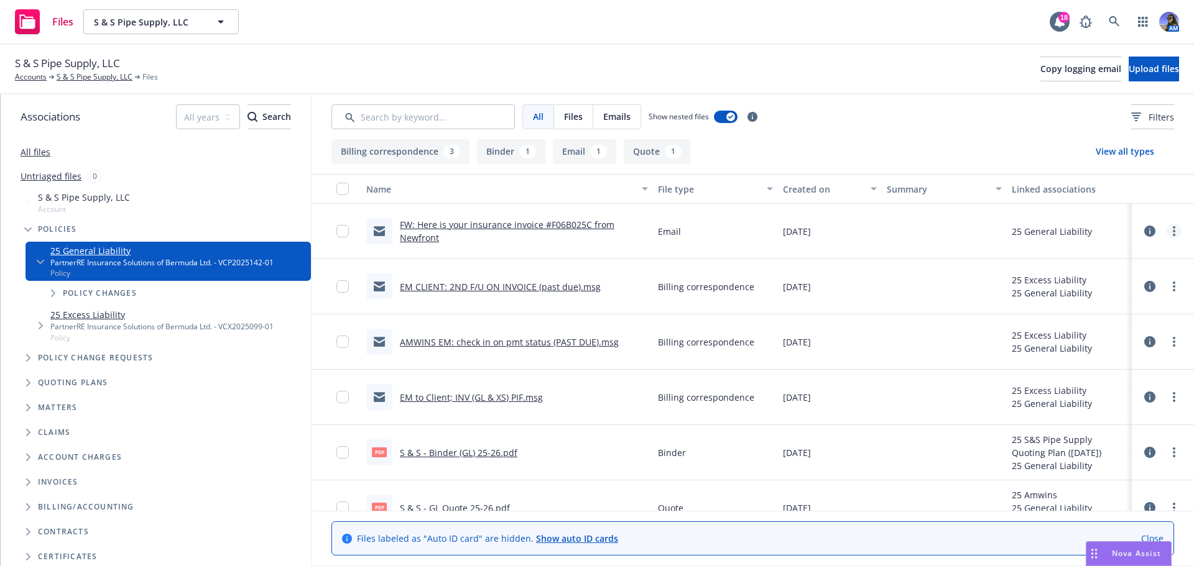
click at [1167, 226] on link "more" at bounding box center [1174, 231] width 15 height 15
click at [1074, 305] on link "Edit" at bounding box center [1110, 306] width 124 height 25
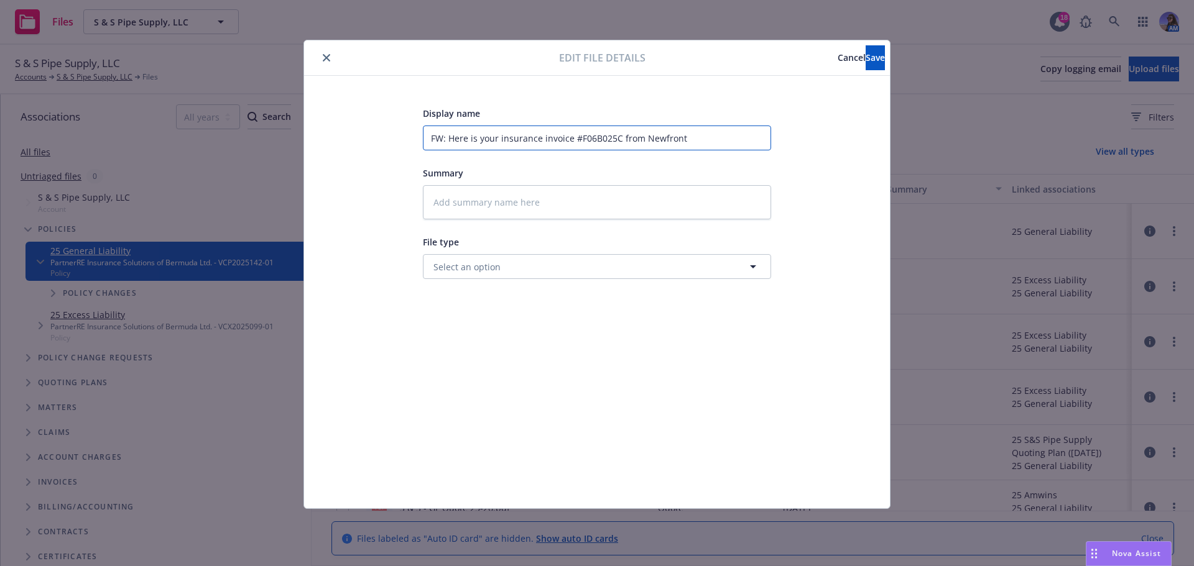
drag, startPoint x: 745, startPoint y: 138, endPoint x: 233, endPoint y: 137, distance: 512.4
click at [233, 137] on div "Edit file details Cancel Save Display name FW: Here is your insurance invoice #…" at bounding box center [597, 283] width 1194 height 566
type input "3"
type textarea "x"
type input "3r"
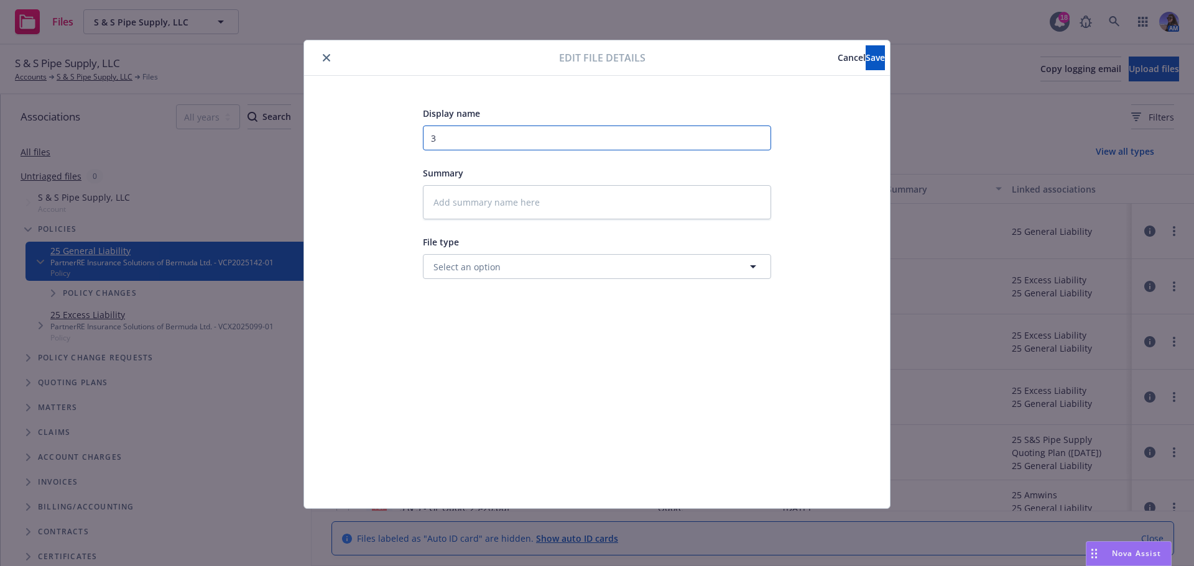
type textarea "x"
type input "3rd"
type textarea "x"
type input "3rd"
type textarea "x"
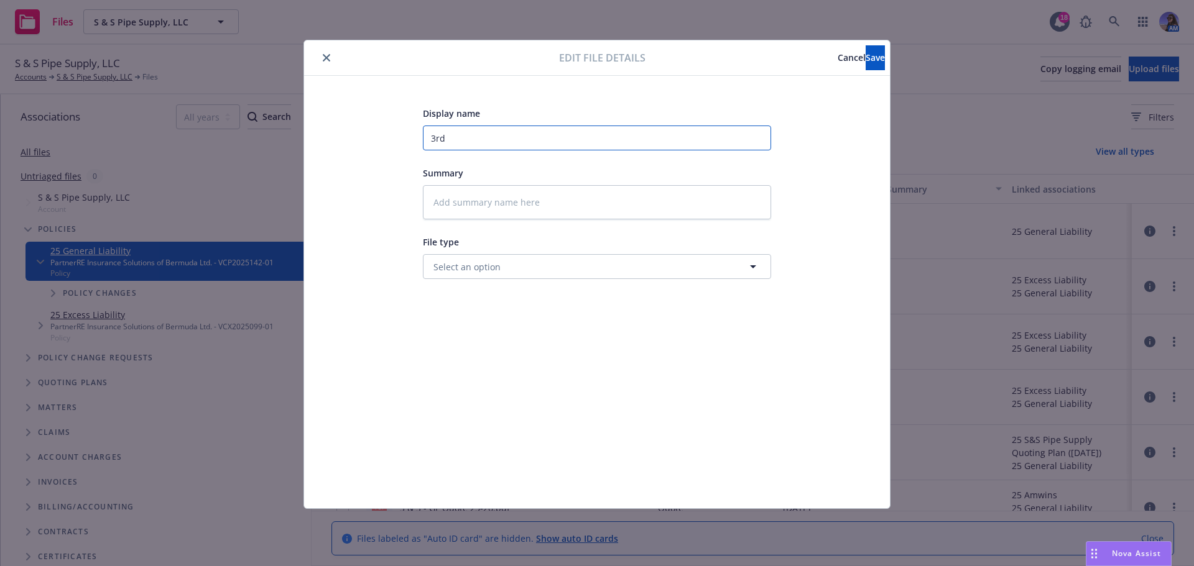
type input "3rd F"
type textarea "x"
type input "3rd F>"
type textarea "x"
type input "3rd F>Y"
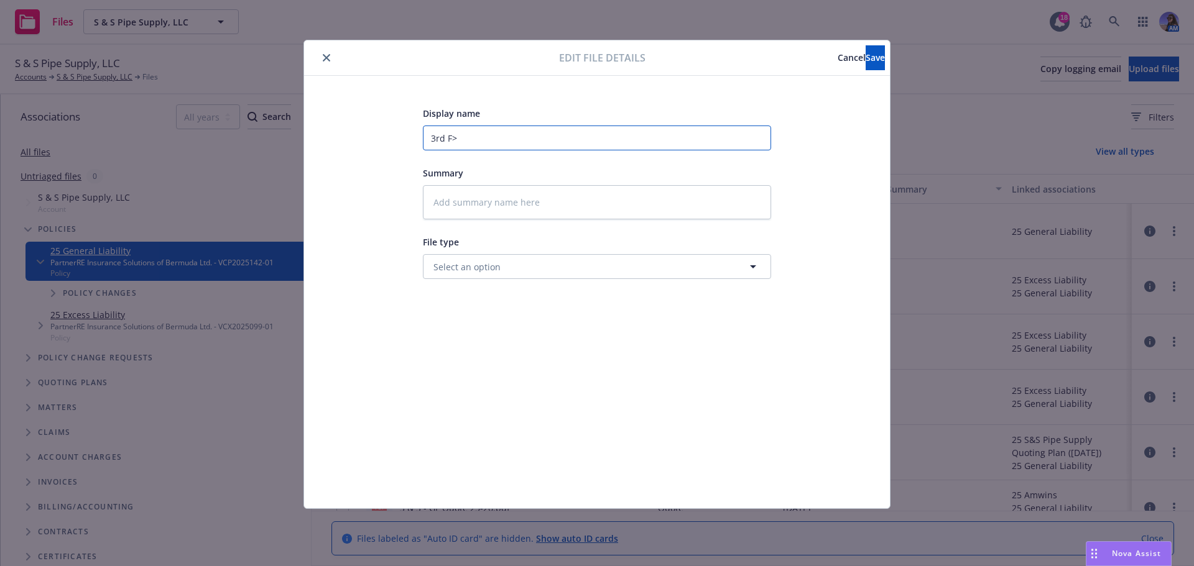
type textarea "x"
type input "3rd F>Y="
type textarea "x"
type input "3rd F>Y=="
type textarea "x"
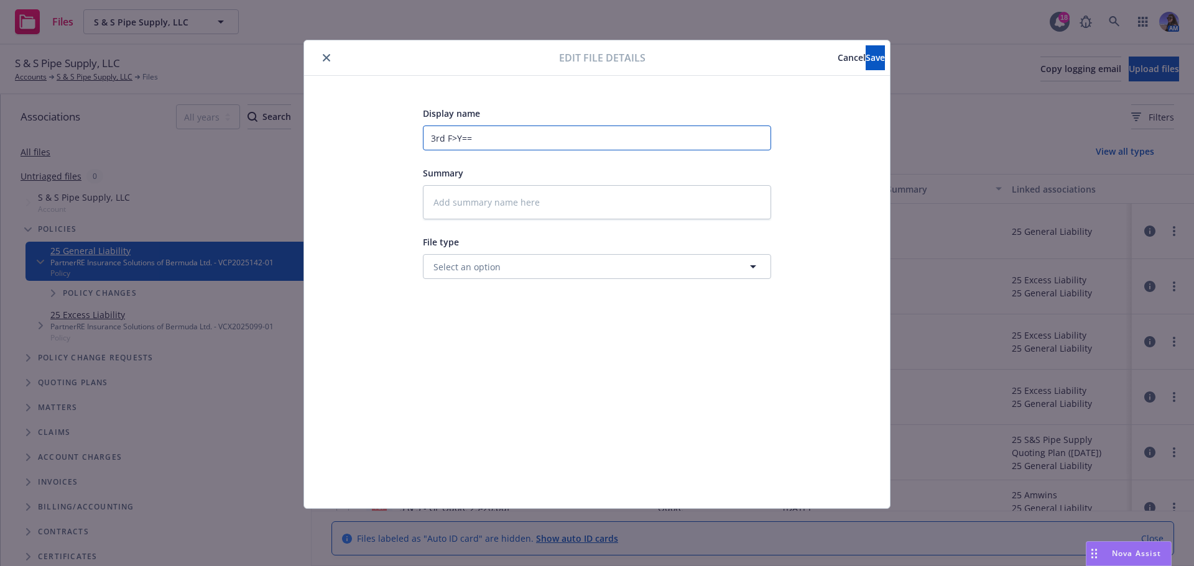
type input "3rd F>Y="
type textarea "x"
type input "3rd F>Y"
type textarea "x"
type input "3rd F>"
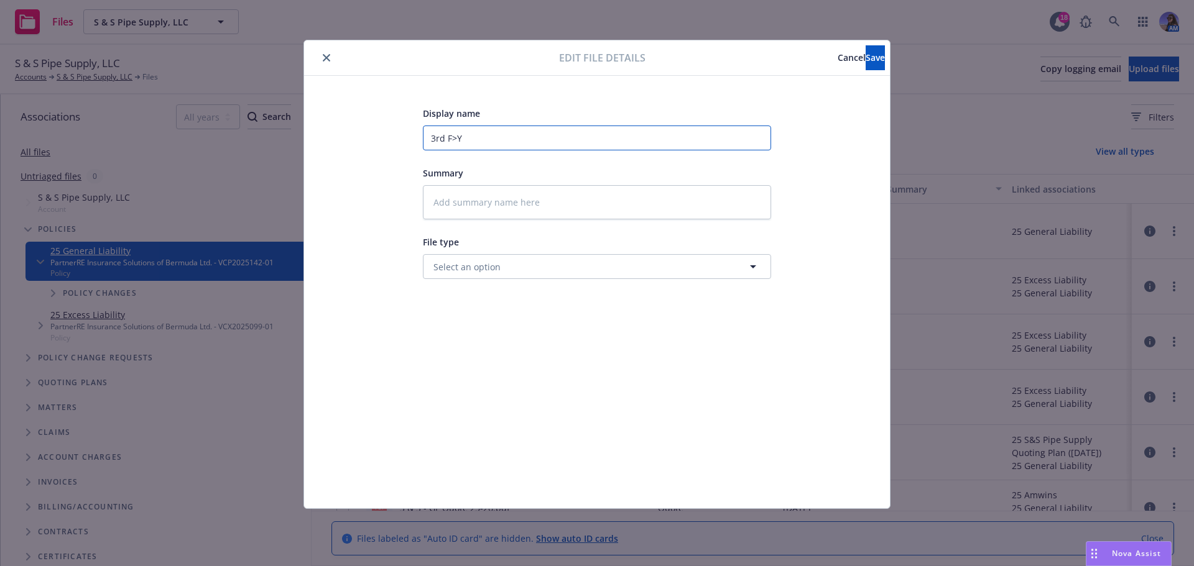
type textarea "x"
type input "3rd F"
type textarea "x"
type input "3rd F-"
type textarea "x"
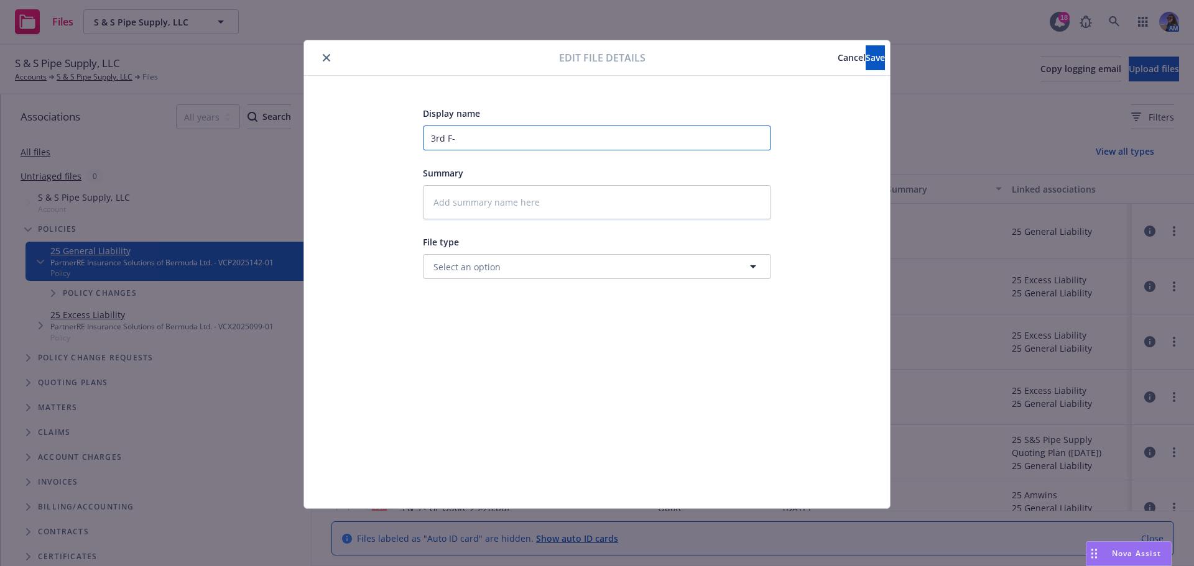
type input "3rd F"
type textarea "x"
type input "3rd Fo"
type textarea "x"
type input "3rd Fol"
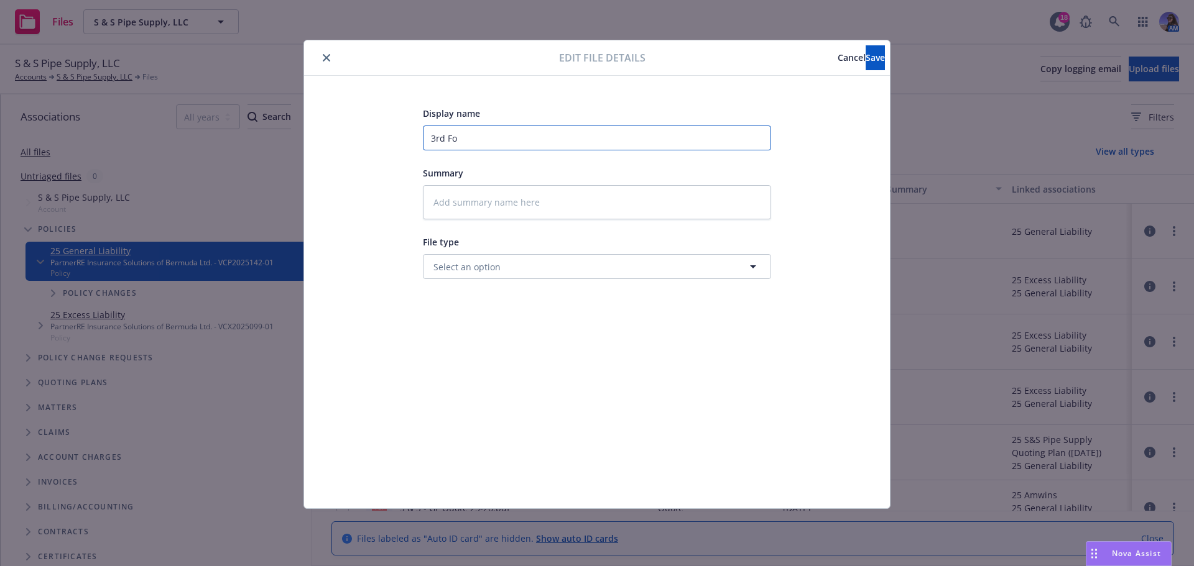
type textarea "x"
type input "3rd Foll"
type textarea "x"
type input "3rd Follo"
type textarea "x"
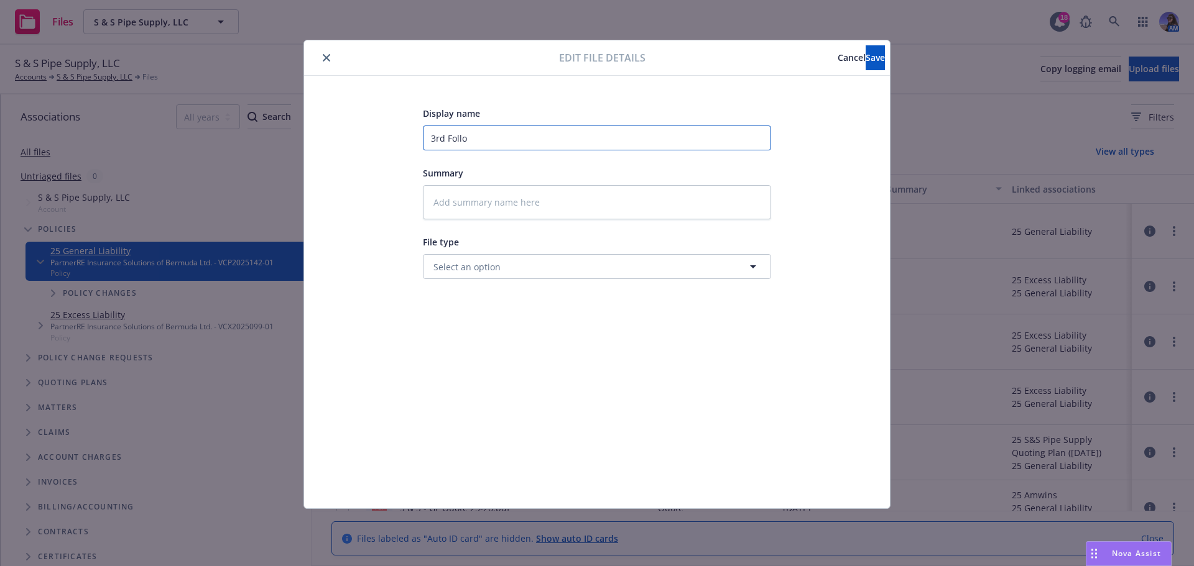
type input "3rd Follow"
type textarea "x"
type input "3rd Follow"
type textarea "x"
type input "3rd Follow u"
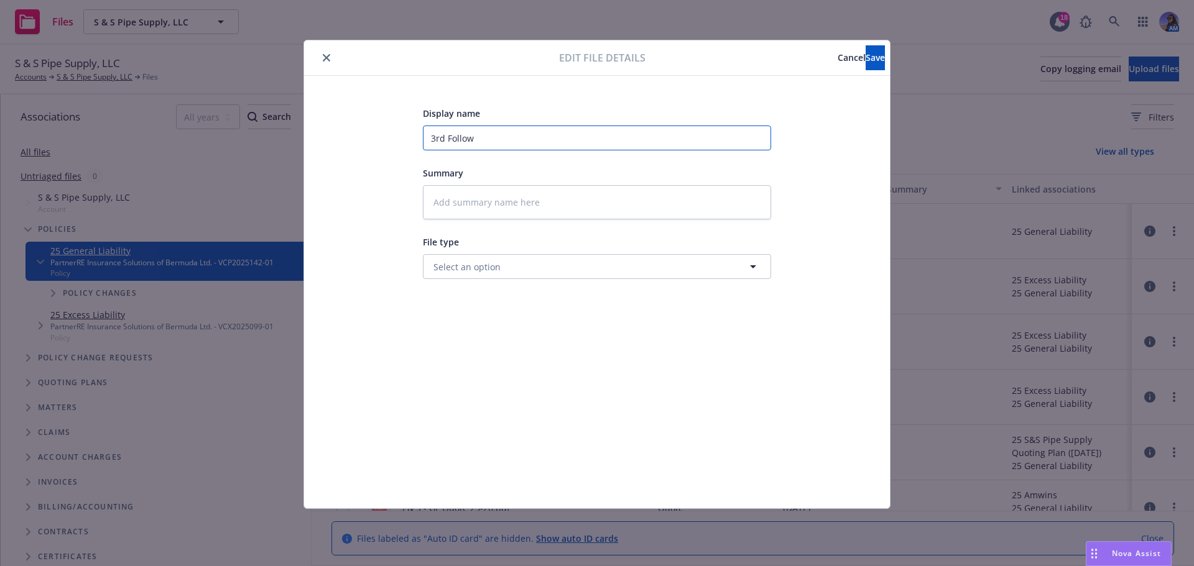
type textarea "x"
type input "3rd Follow up"
type textarea "x"
type input "3rd Follow up"
type textarea "x"
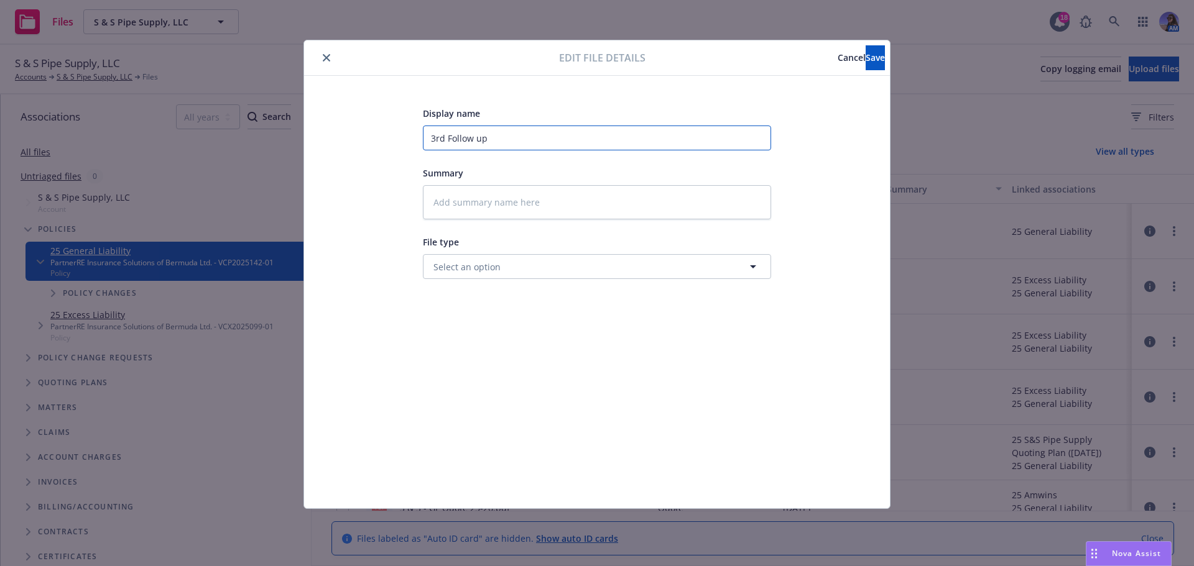
type input "3rd Follow up I"
type textarea "x"
type input "3rd Follow up IN"
type textarea "x"
type input "3rd Follow up INV"
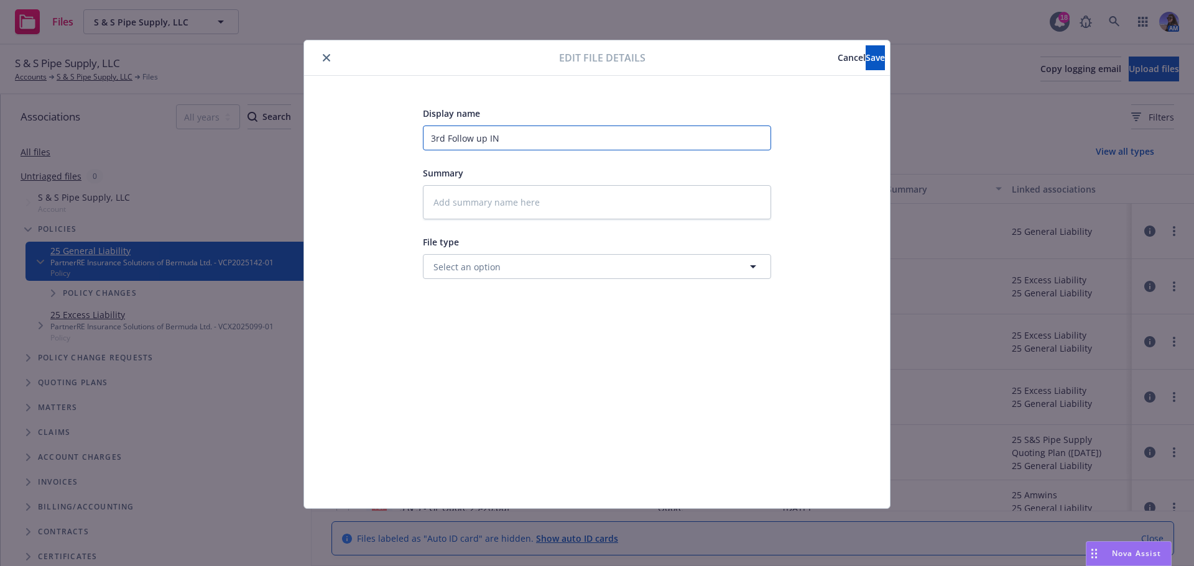
type textarea "x"
type input "3rd Follow up INVO"
type textarea "x"
type input "3rd Follow up INVOI"
type textarea "x"
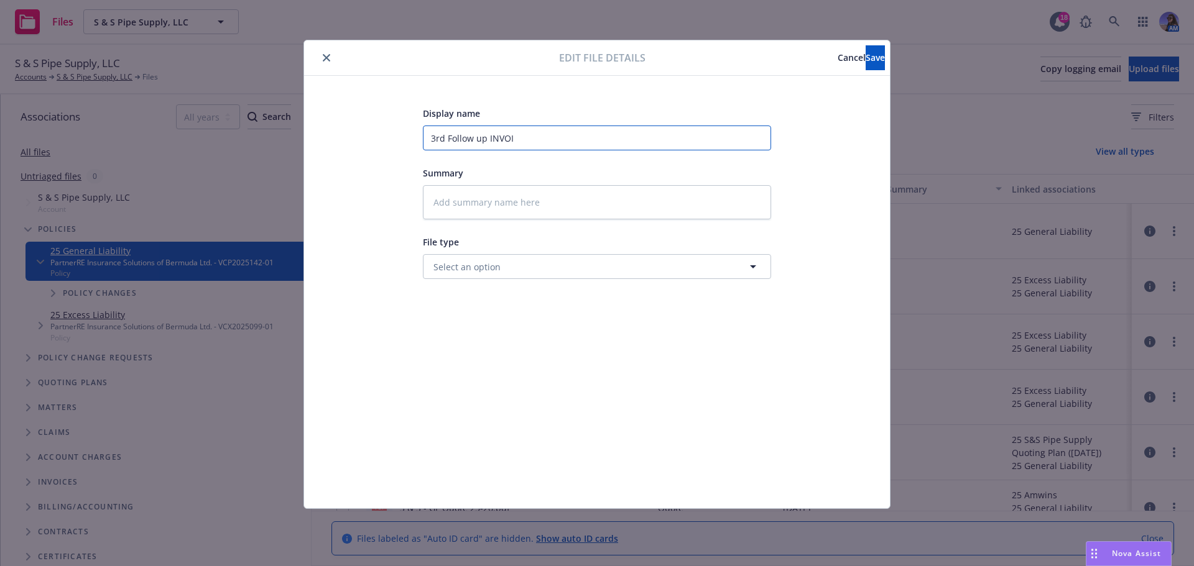
type input "3rd Follow up INVOIC"
type textarea "x"
type input "3rd Follow up INVOICE"
type textarea "x"
type input "3rd Follow up INVOICE:"
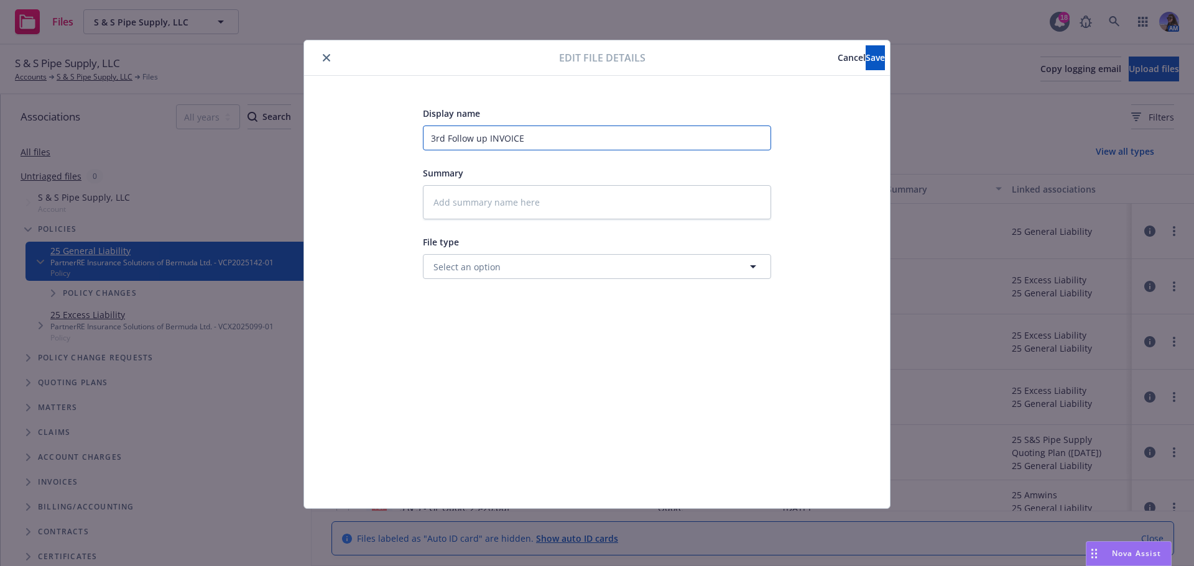
type textarea "x"
type input "3rd Follow up INVOICE:"
type textarea "x"
type input "e"
type textarea "x"
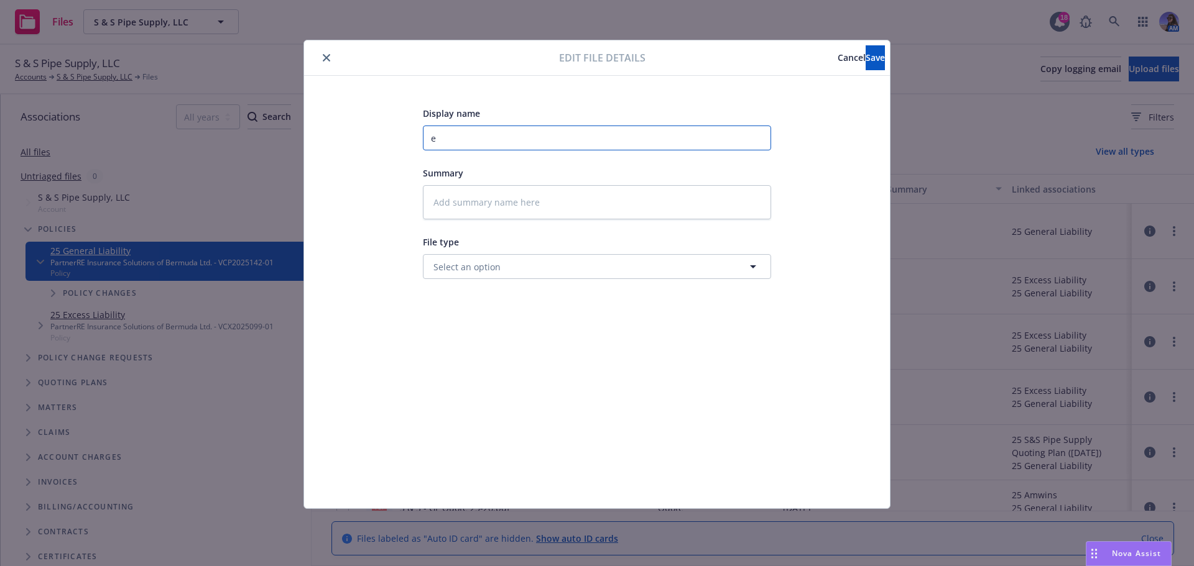
type input "em"
type textarea "x"
type input "em"
type textarea "x"
type input "em t"
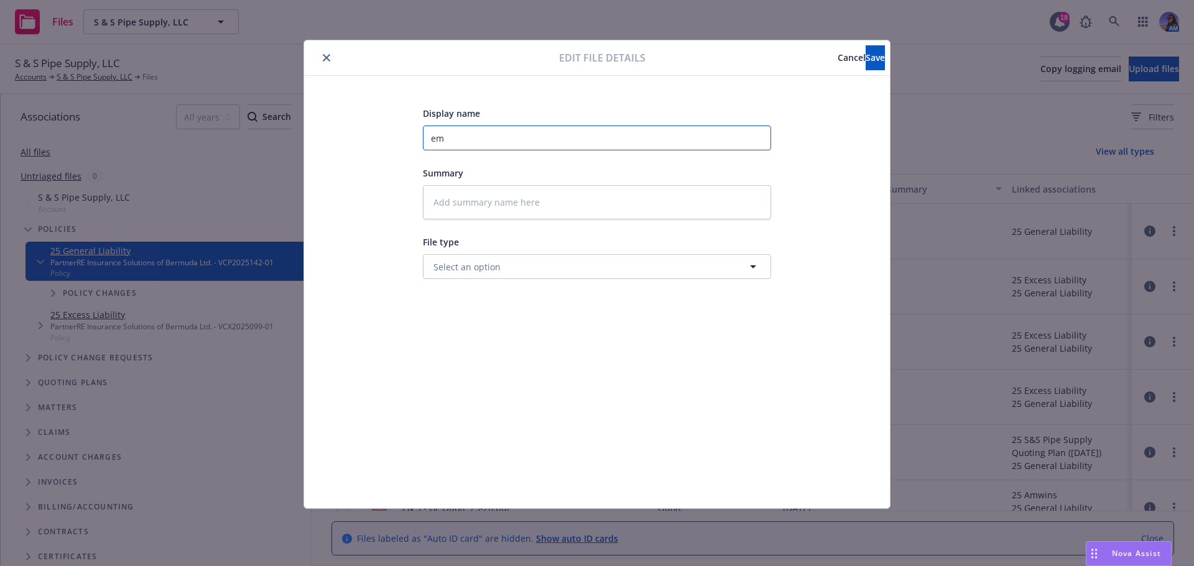
type textarea "x"
type input "em to"
type textarea "x"
type input "em t"
type textarea "x"
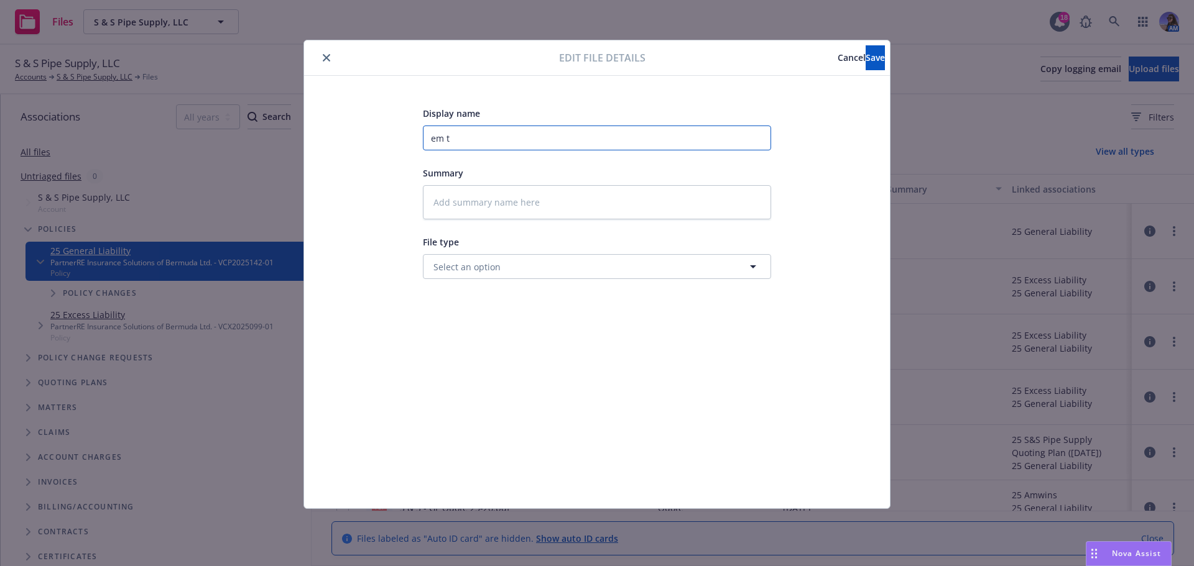
type input "em"
type textarea "x"
type input "em"
type textarea "x"
type input "e"
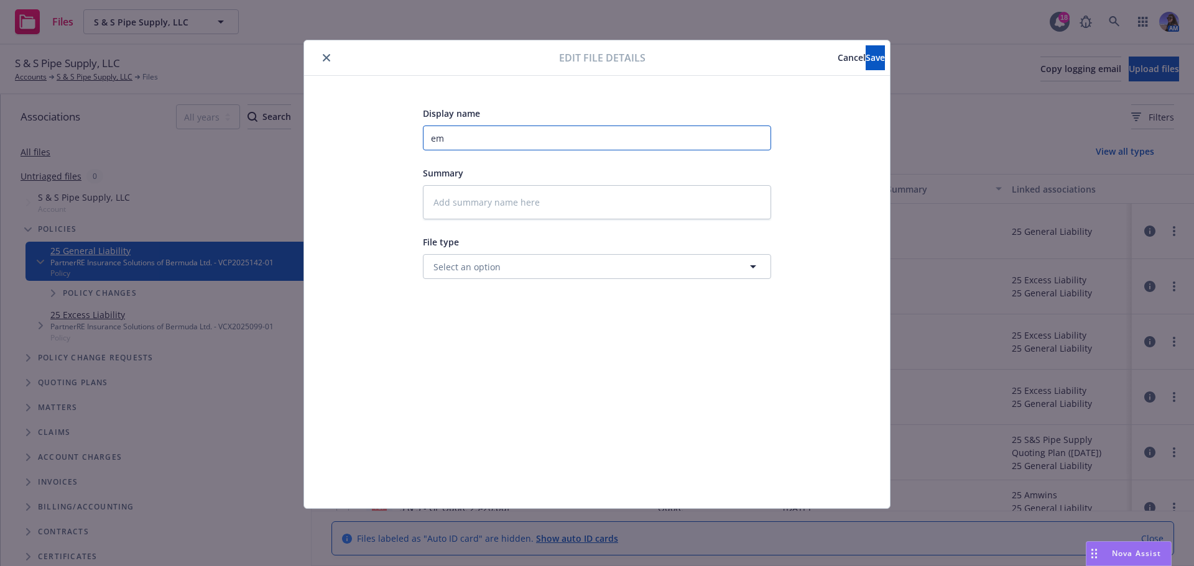
type textarea "x"
type input "E"
type textarea "x"
type input "EM"
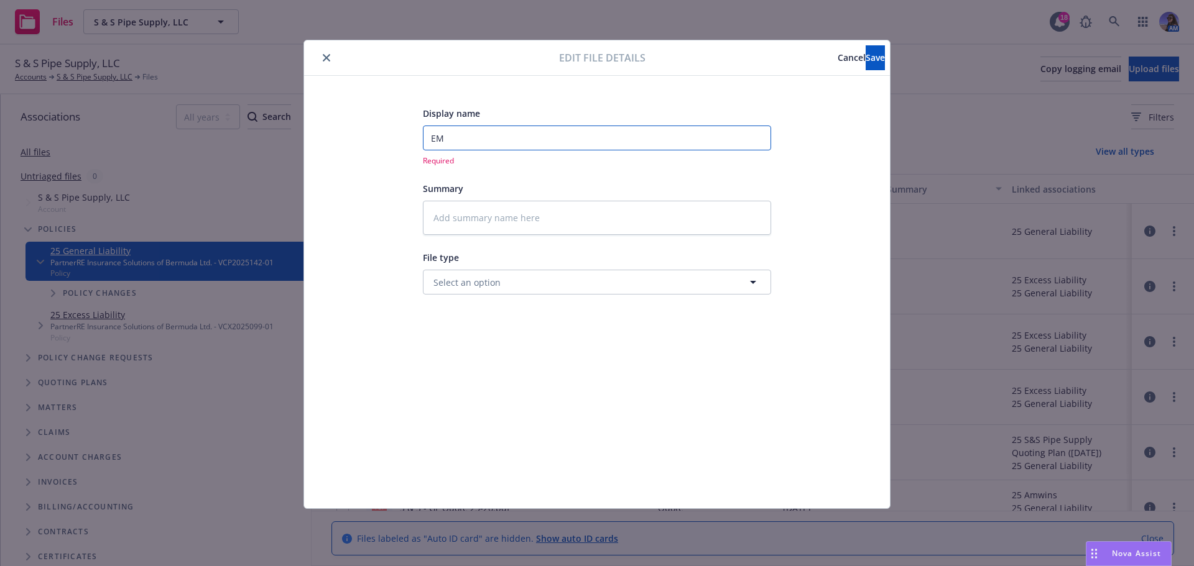
type textarea "x"
type input "EM"
type textarea "x"
type input "EM T"
type textarea "x"
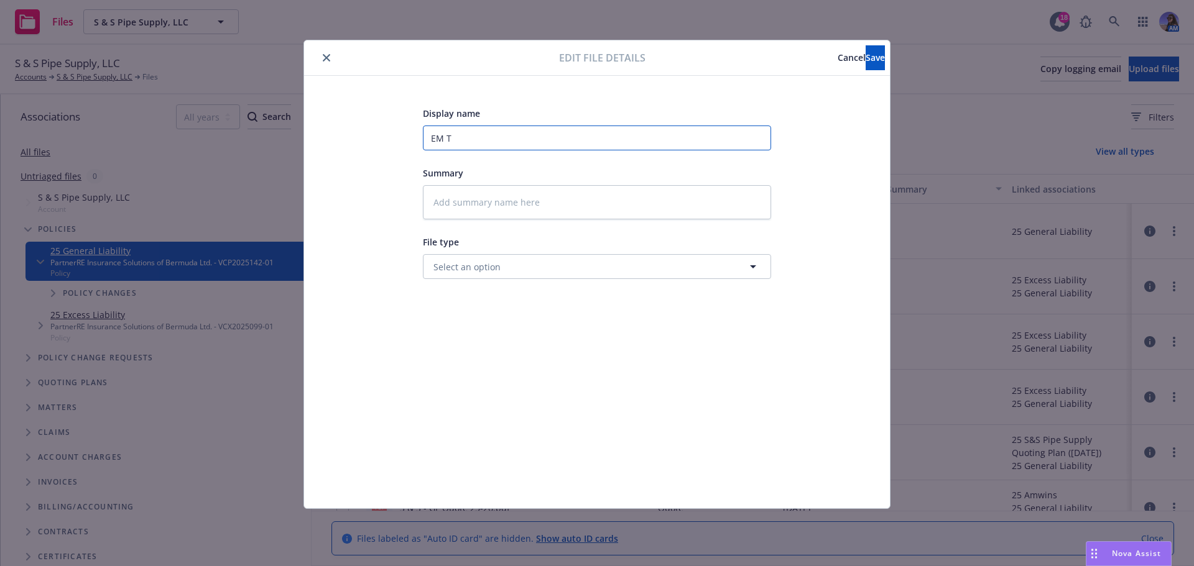
type input "EM TO"
type textarea "x"
type input "EM TO"
type textarea "x"
type input "EM TO C"
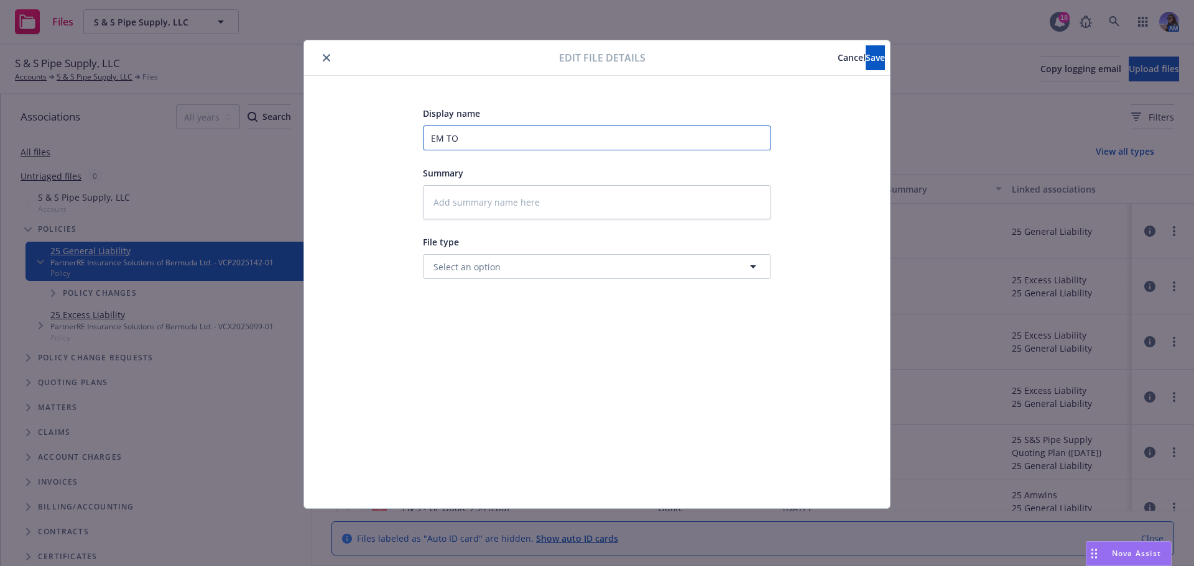
type textarea "x"
type input "EM TO CL"
type textarea "x"
type input "EM TO CLI"
type textarea "x"
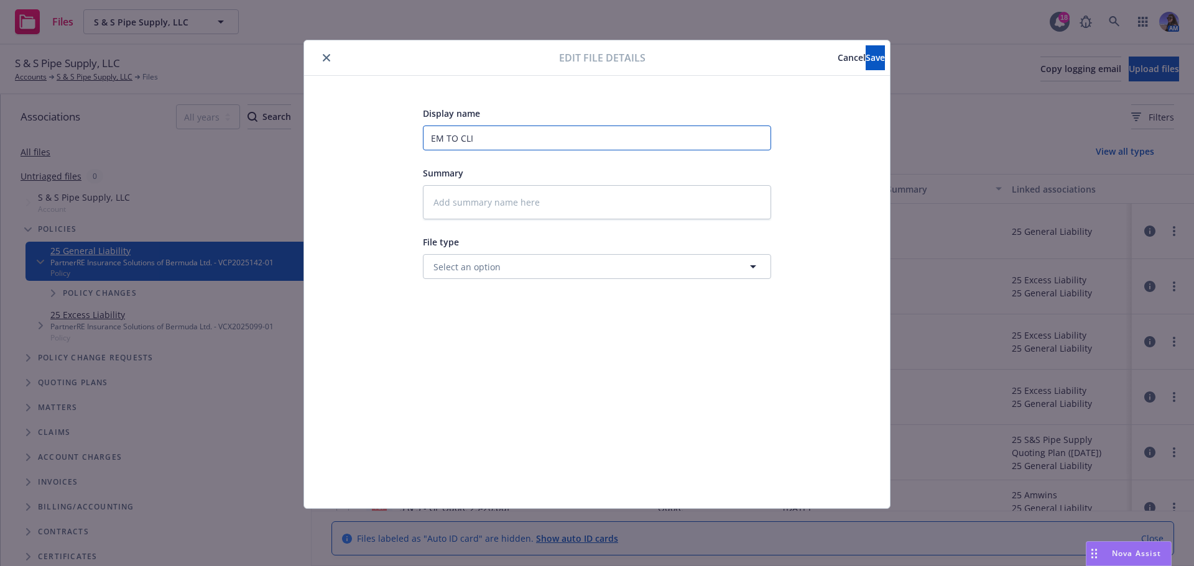
type input "EM TO CLIE"
type textarea "x"
type input "EM TO CLIEN"
type textarea "x"
type input "EM TO CLIENT"
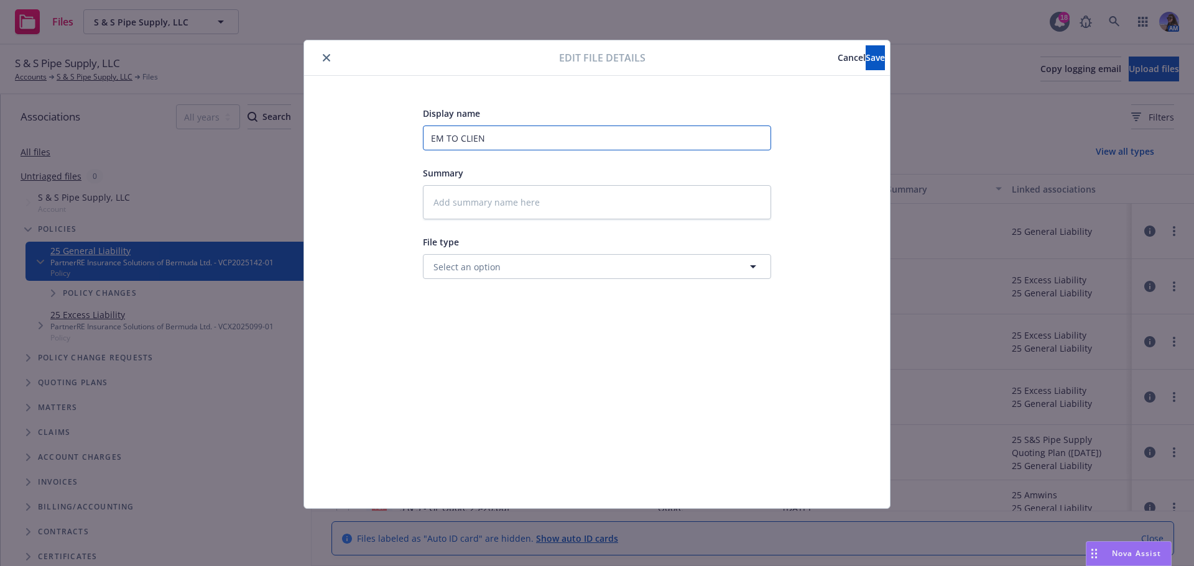
type textarea "x"
type input "EM TO CLIENT:"
type textarea "x"
type input "EM TO CLIENT:"
type textarea "x"
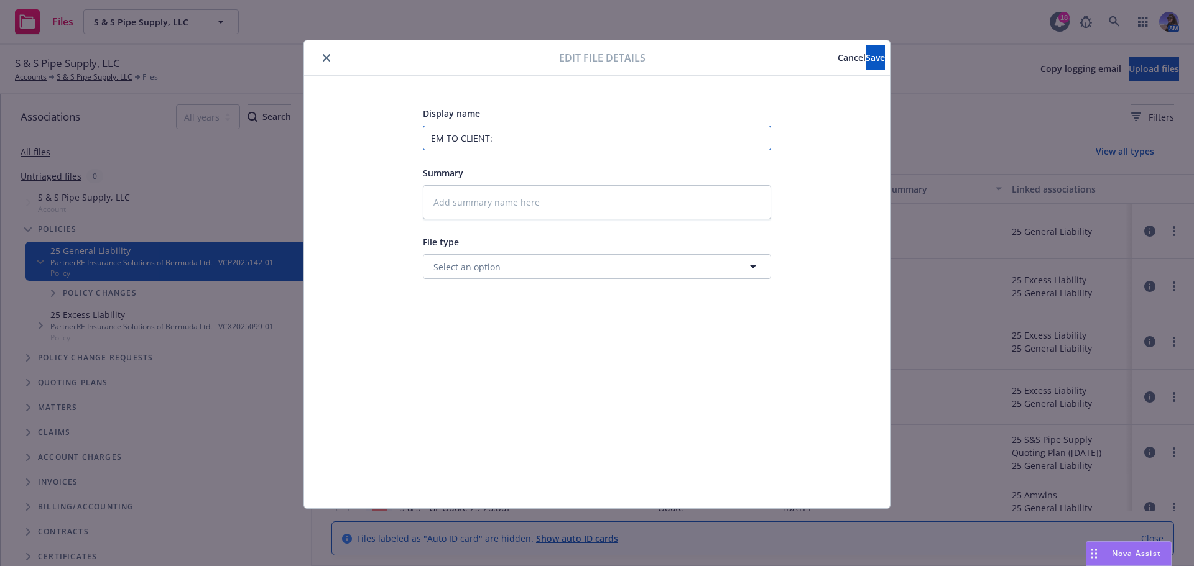
type input "EM TO CLIENT: 3"
type textarea "x"
type input "EM TO CLIENT: 3R"
type textarea "x"
type input "EM TO CLIENT: 3RD"
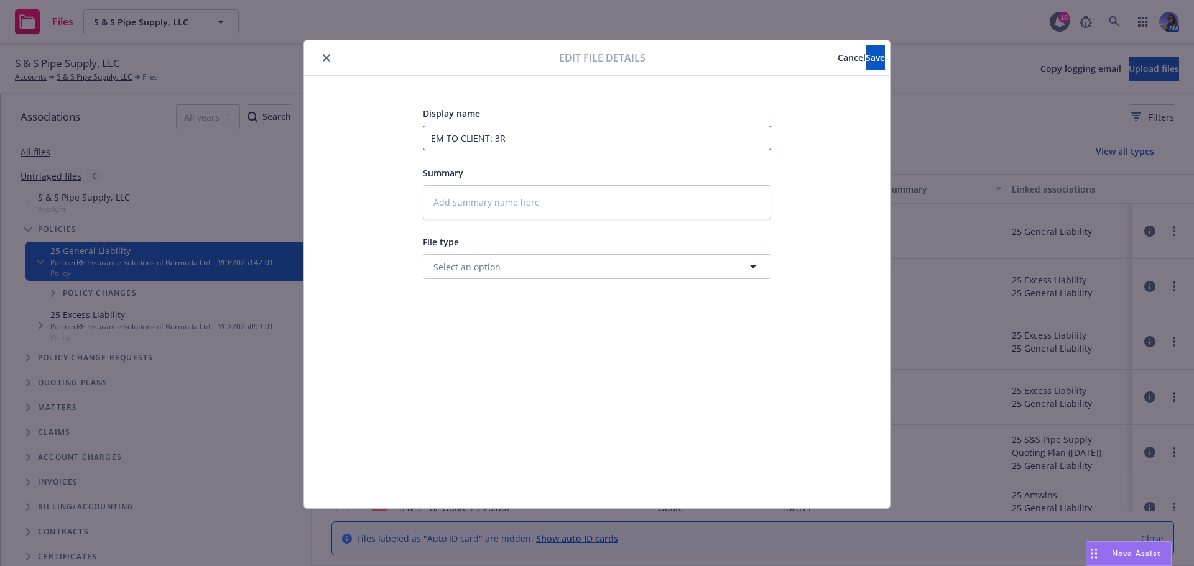
type textarea "x"
type input "EM TO CLIENT: 3RD"
type textarea "x"
type input "EM TO CLIENT: 3RD F"
type textarea "x"
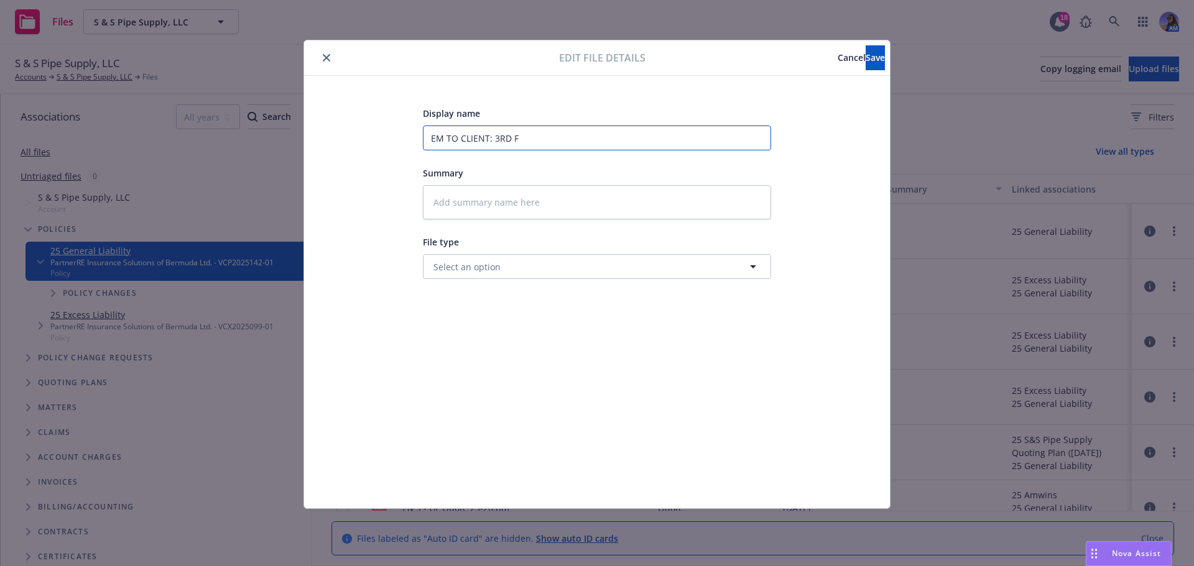
type input "EM TO CLIENT: 3RD FU"
type textarea "x"
type input "EM TO CLIENT: 3RD FU"
type textarea "x"
type input "EM TO CLIENT: 3RD FU O"
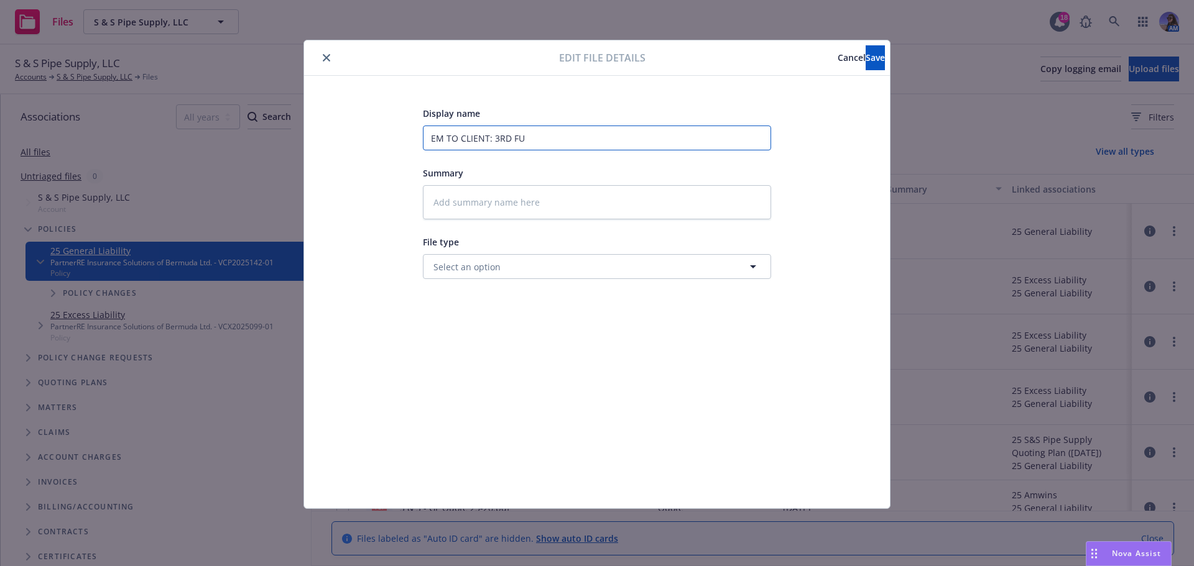
type textarea "x"
type input "EM TO CLIENT: 3RD FU ON"
type textarea "x"
type input "EM TO CLIENT: 3RD FU ON"
type textarea "x"
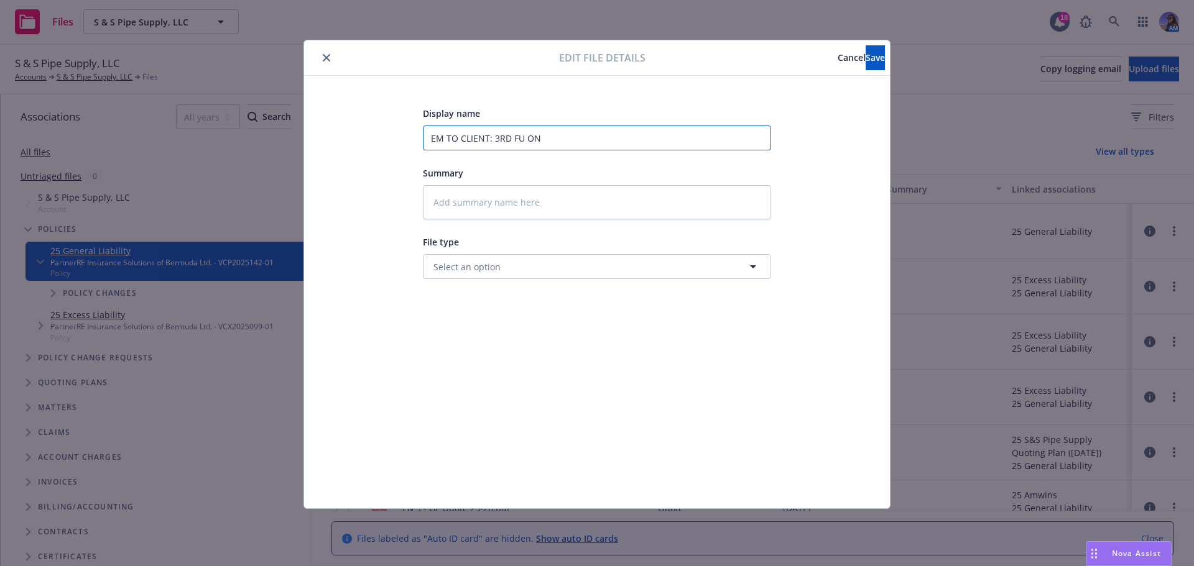
type input "EM TO CLIENT: 3RD FU ON I"
type textarea "x"
type input "EM TO CLIENT: 3RD FU ON IN"
type textarea "x"
type input "EM TO CLIENT: 3RD FU ON INV"
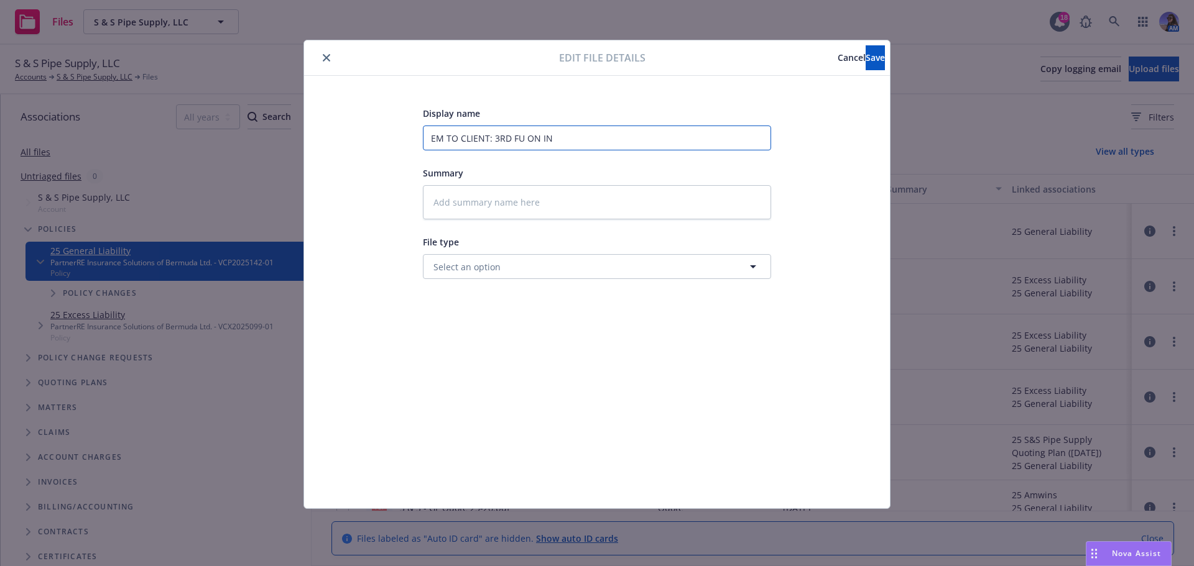
type textarea "x"
type input "EM TO CLIENT: 3RD FU ON INV"
type textarea "x"
type input "EM TO CLIENT: 3RD FU ON INV"
click at [866, 49] on button "Save" at bounding box center [875, 57] width 19 height 25
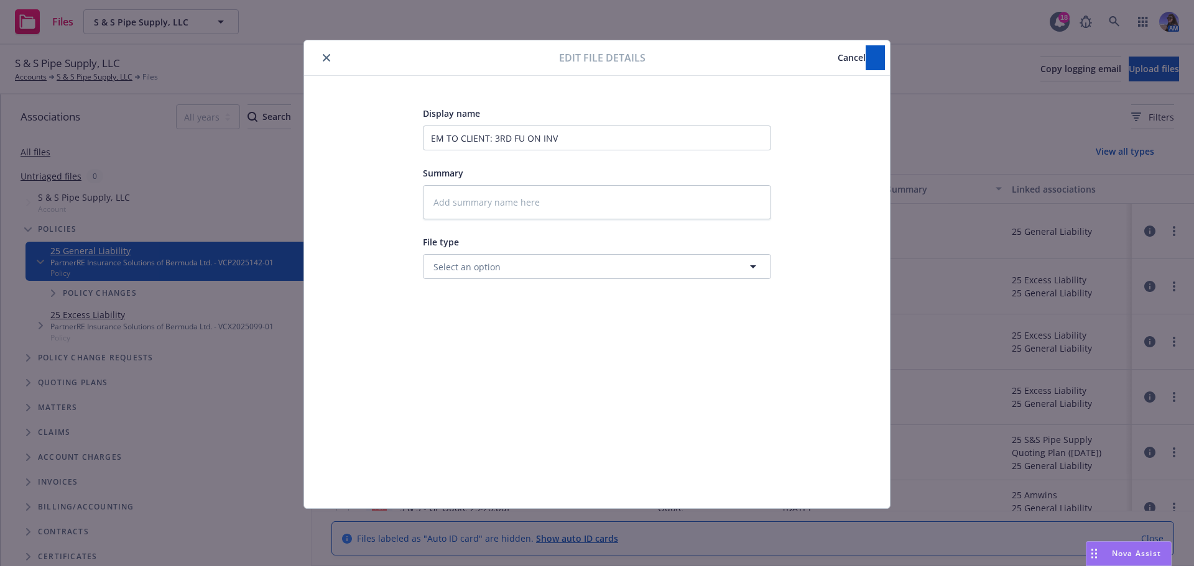
type textarea "x"
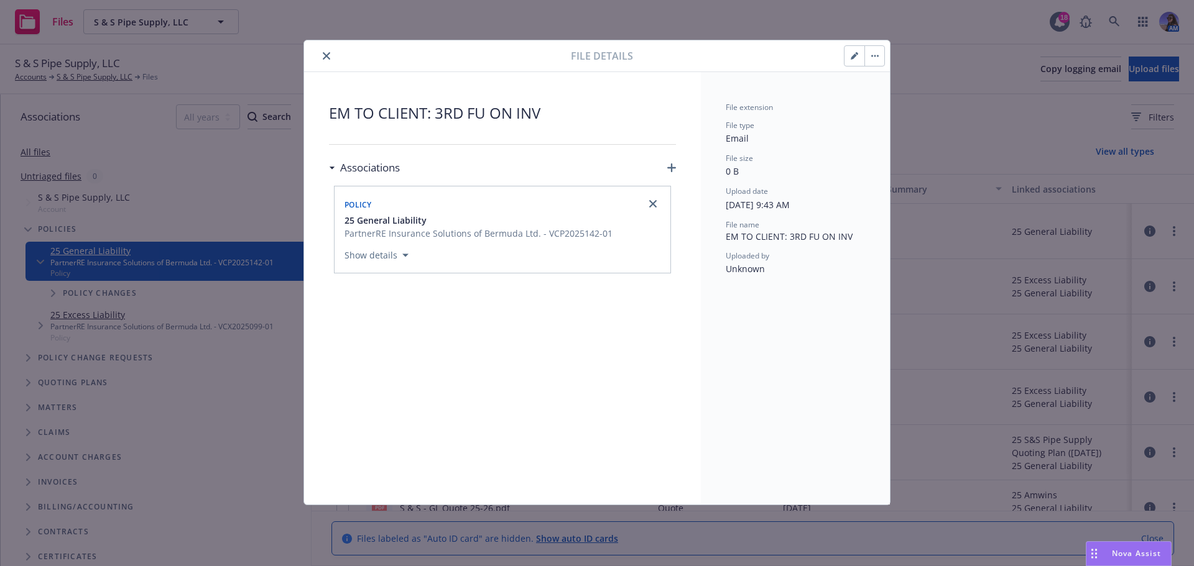
click at [325, 58] on icon "close" at bounding box center [326, 55] width 7 height 7
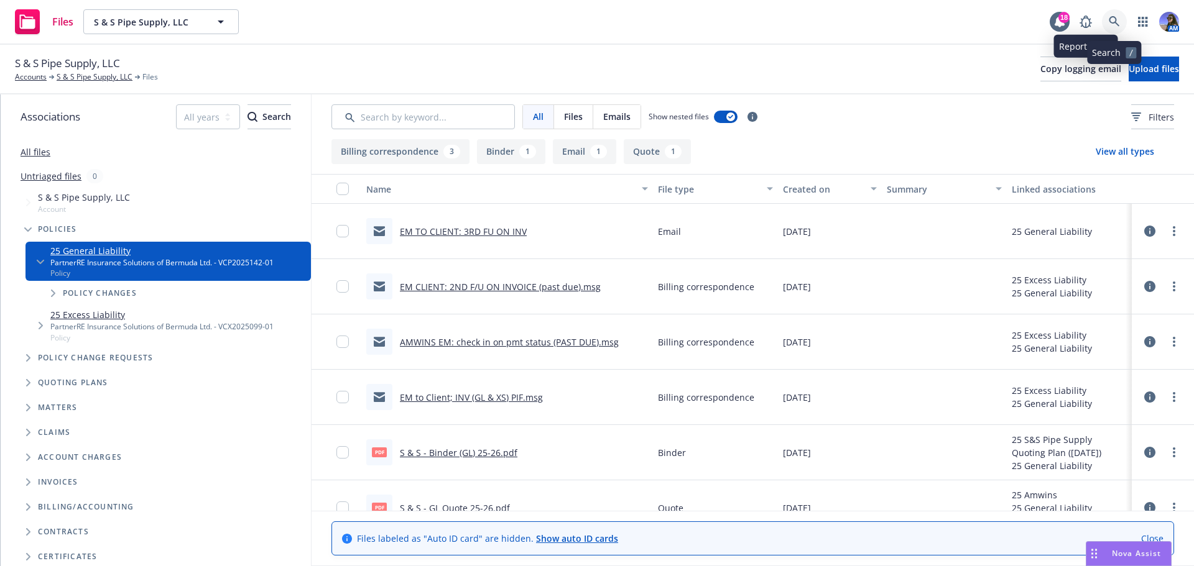
click at [1111, 26] on icon at bounding box center [1114, 21] width 11 height 11
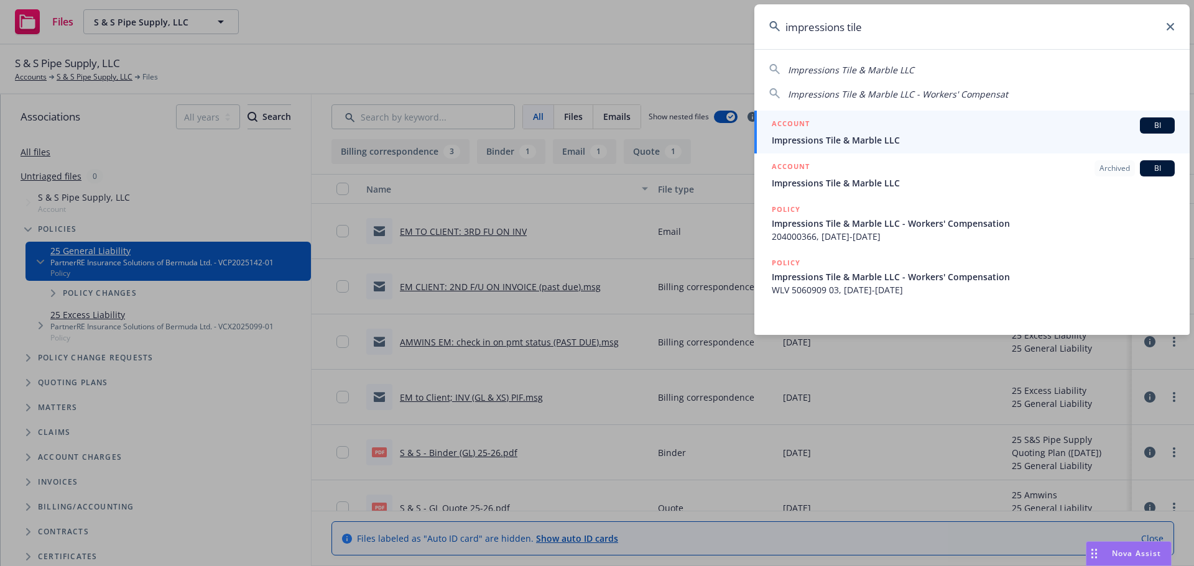
type input "impressions tile"
click at [923, 142] on span "Impressions Tile & Marble LLC" at bounding box center [973, 140] width 403 height 13
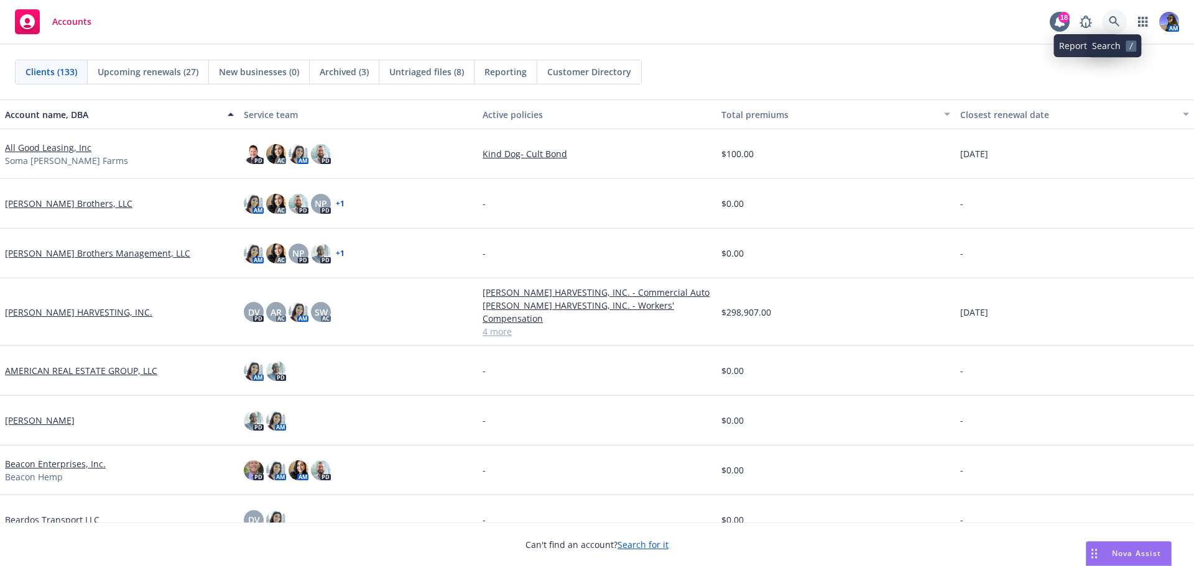
click at [1122, 19] on link at bounding box center [1114, 21] width 25 height 25
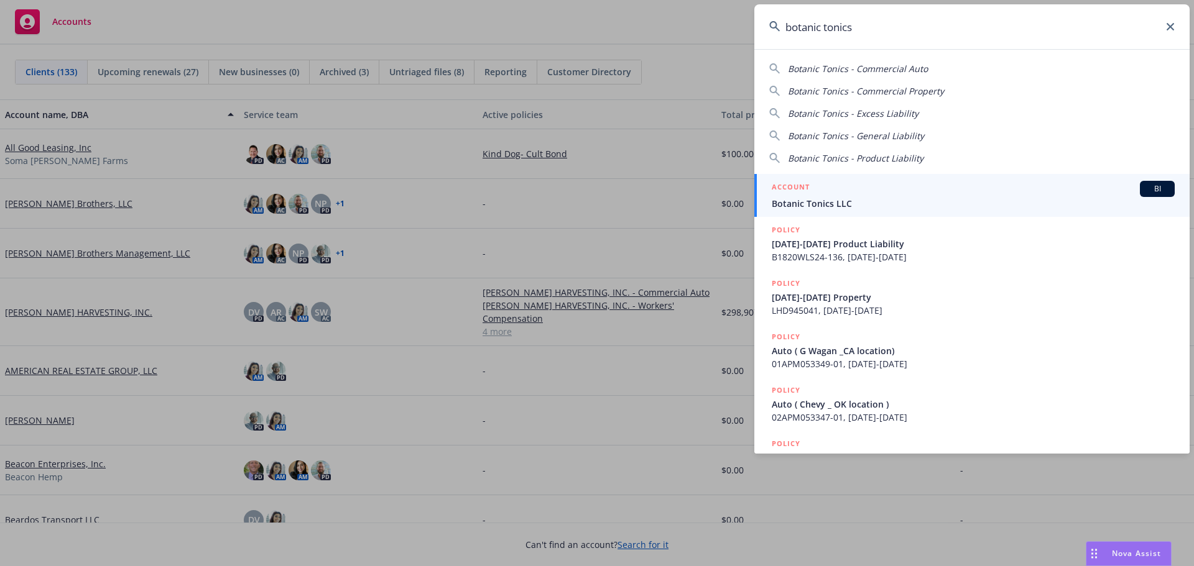
type input "botanic tonics"
click at [825, 196] on div "ACCOUNT BI" at bounding box center [973, 189] width 403 height 16
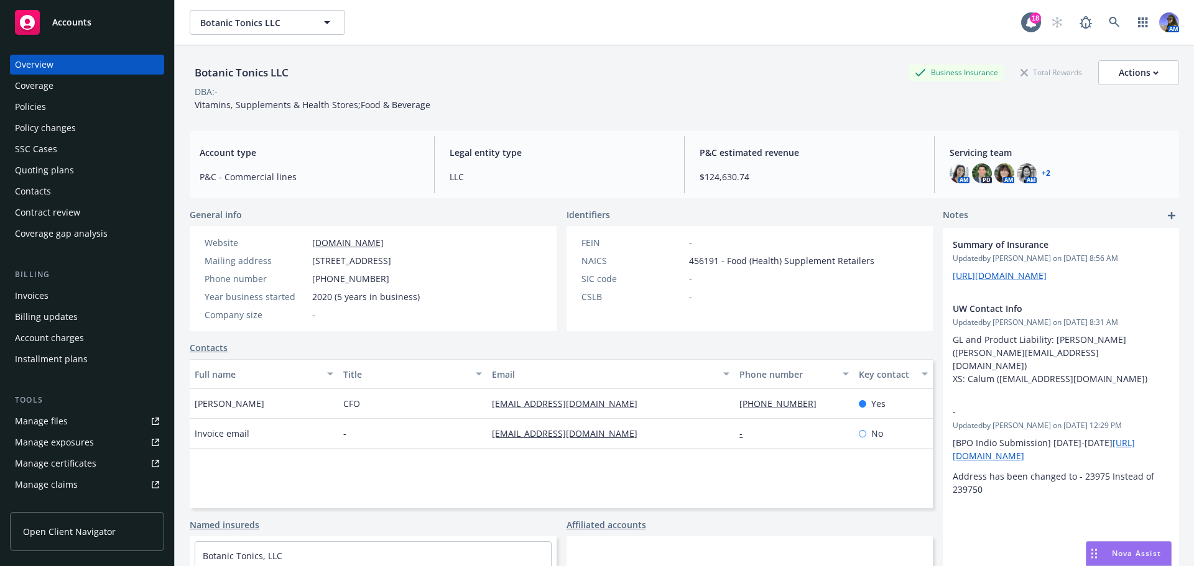
click at [35, 112] on div "Policies" at bounding box center [30, 107] width 31 height 20
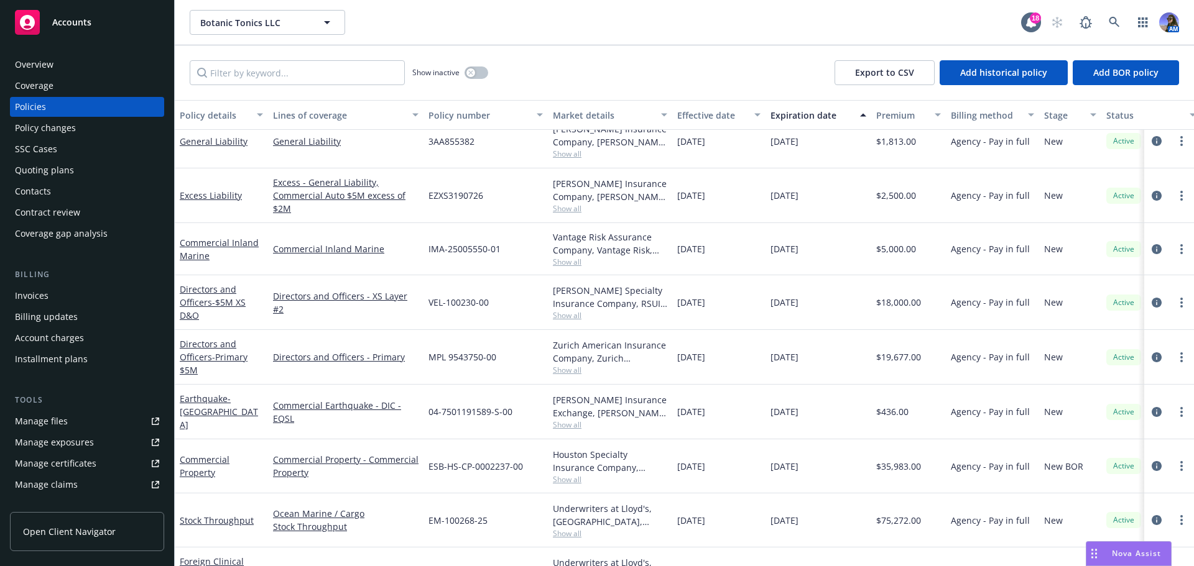
scroll to position [257, 0]
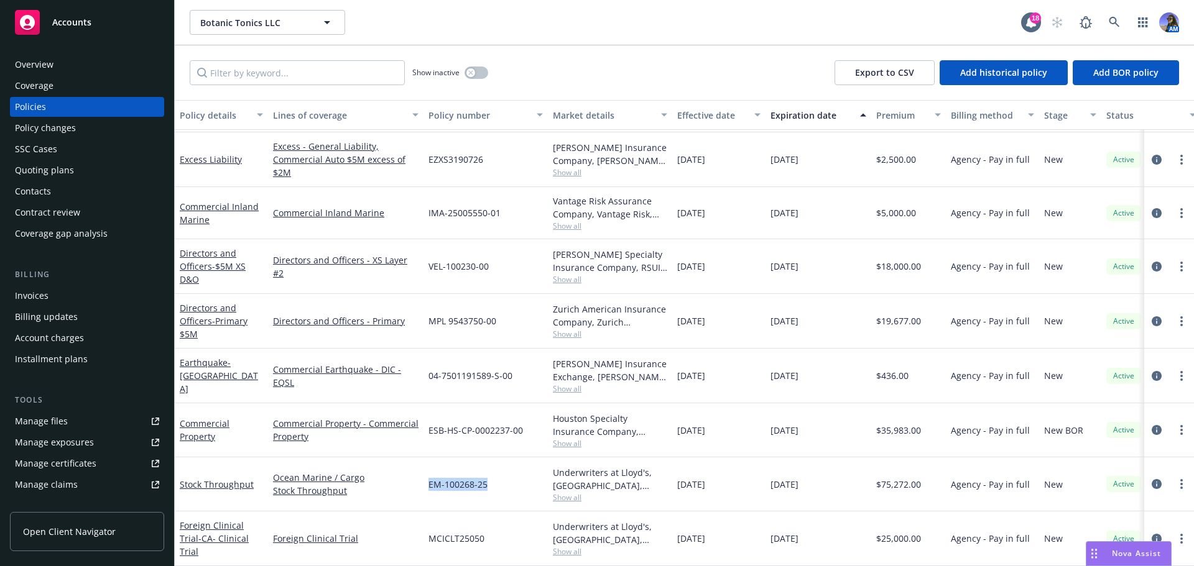
drag, startPoint x: 495, startPoint y: 479, endPoint x: 438, endPoint y: 479, distance: 57.2
click at [418, 479] on div "Stock Throughput Ocean Marine / Cargo Stock Throughput EM-100268-25 Underwriter…" at bounding box center [775, 485] width 1200 height 54
copy div "EM-100268-25"
click at [571, 492] on span "Show all" at bounding box center [610, 497] width 114 height 11
drag, startPoint x: 943, startPoint y: 19, endPoint x: 1096, endPoint y: 44, distance: 154.4
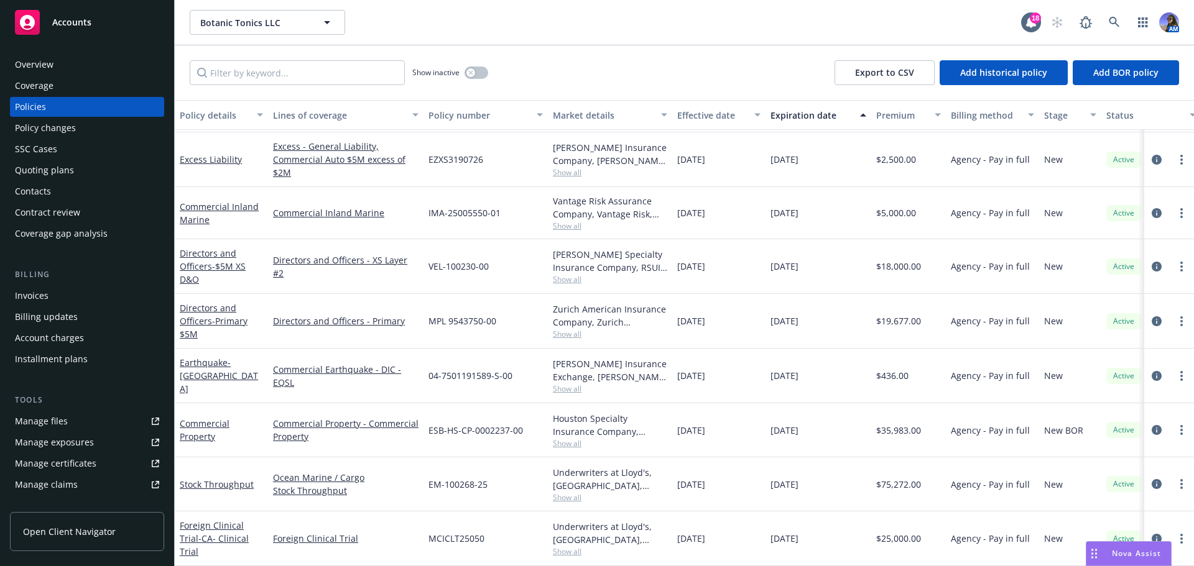
click at [943, 19] on div "Botanic Tonics LLC Botanic Tonics LLC" at bounding box center [605, 22] width 831 height 25
click at [215, 479] on link "Stock Throughput" at bounding box center [217, 485] width 74 height 12
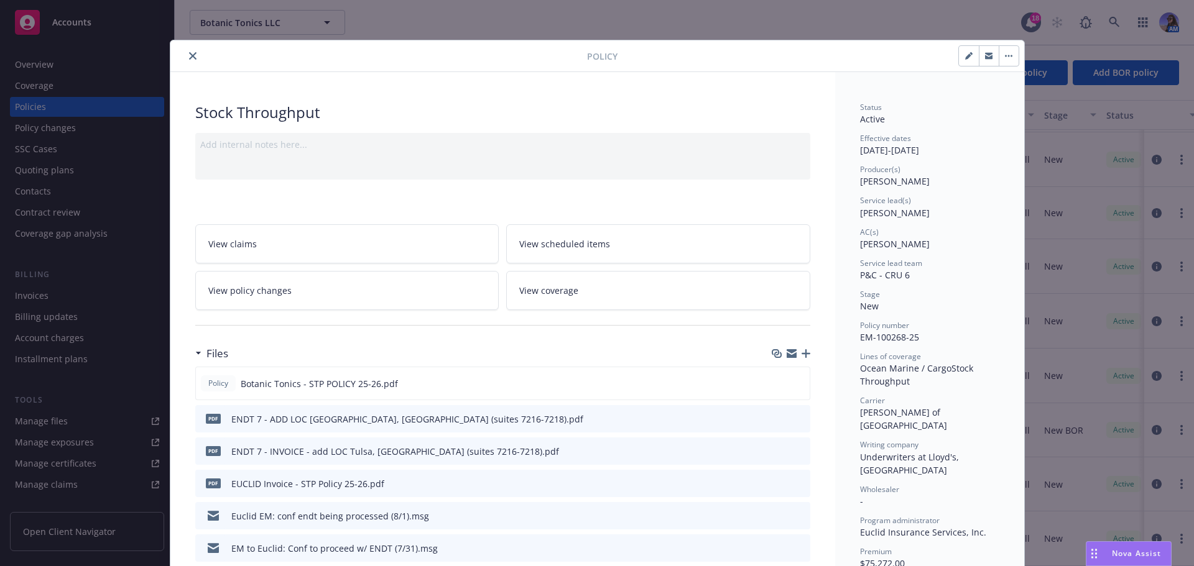
click at [767, 486] on div "pdf EUCLID Invoice - STP Policy 25-26.pdf" at bounding box center [502, 483] width 615 height 27
click at [774, 482] on icon "download file" at bounding box center [778, 481] width 8 height 7
click at [190, 58] on icon "close" at bounding box center [192, 55] width 7 height 7
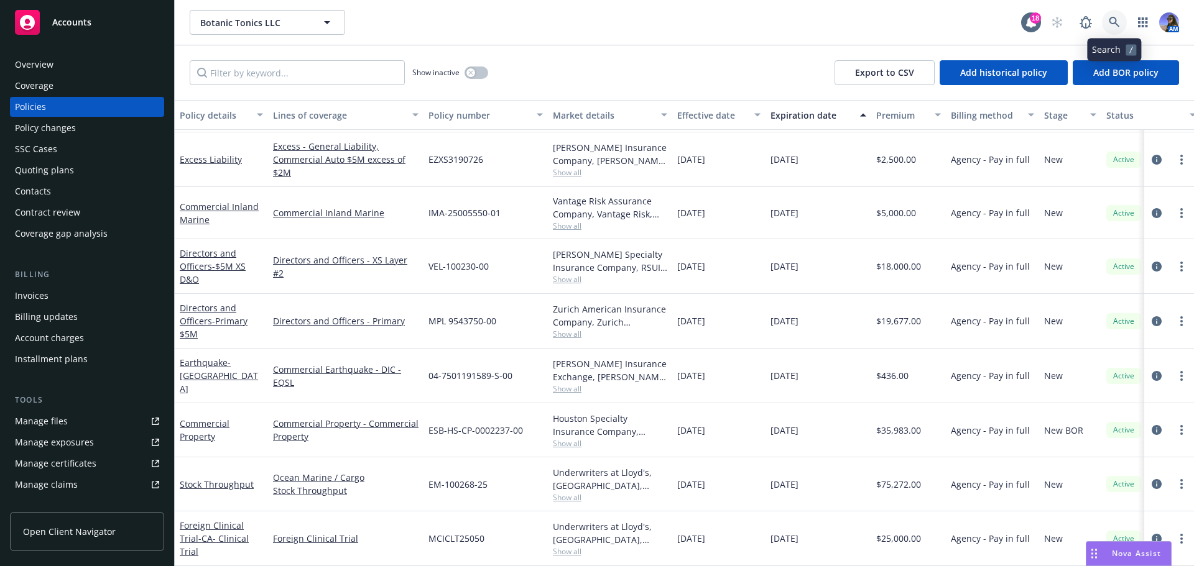
click at [1105, 28] on link at bounding box center [1114, 22] width 25 height 25
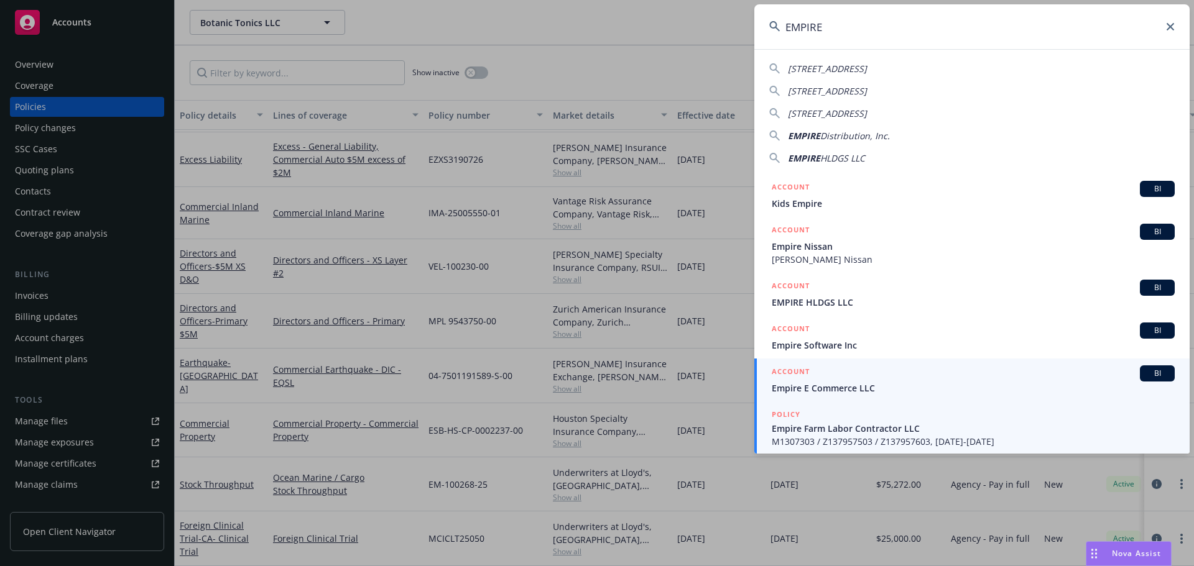
type input "EMPIRE"
click at [827, 423] on span "Empire Farm Labor Contractor LLC" at bounding box center [973, 428] width 403 height 13
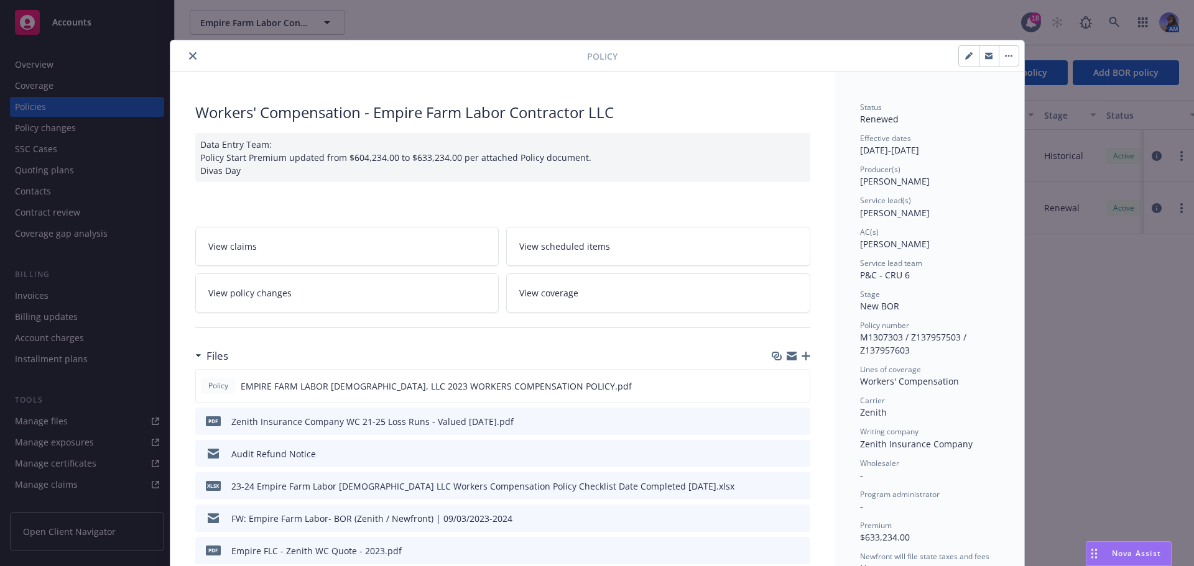
click at [189, 55] on icon "close" at bounding box center [192, 55] width 7 height 7
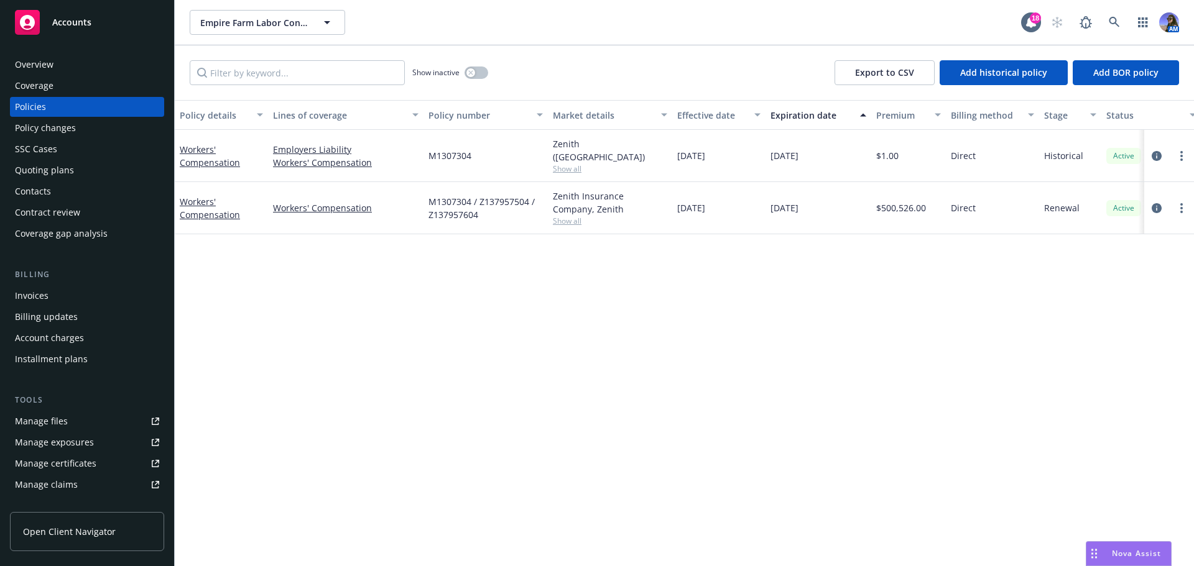
click at [70, 68] on div "Overview" at bounding box center [87, 65] width 144 height 20
